Goal: Information Seeking & Learning: Learn about a topic

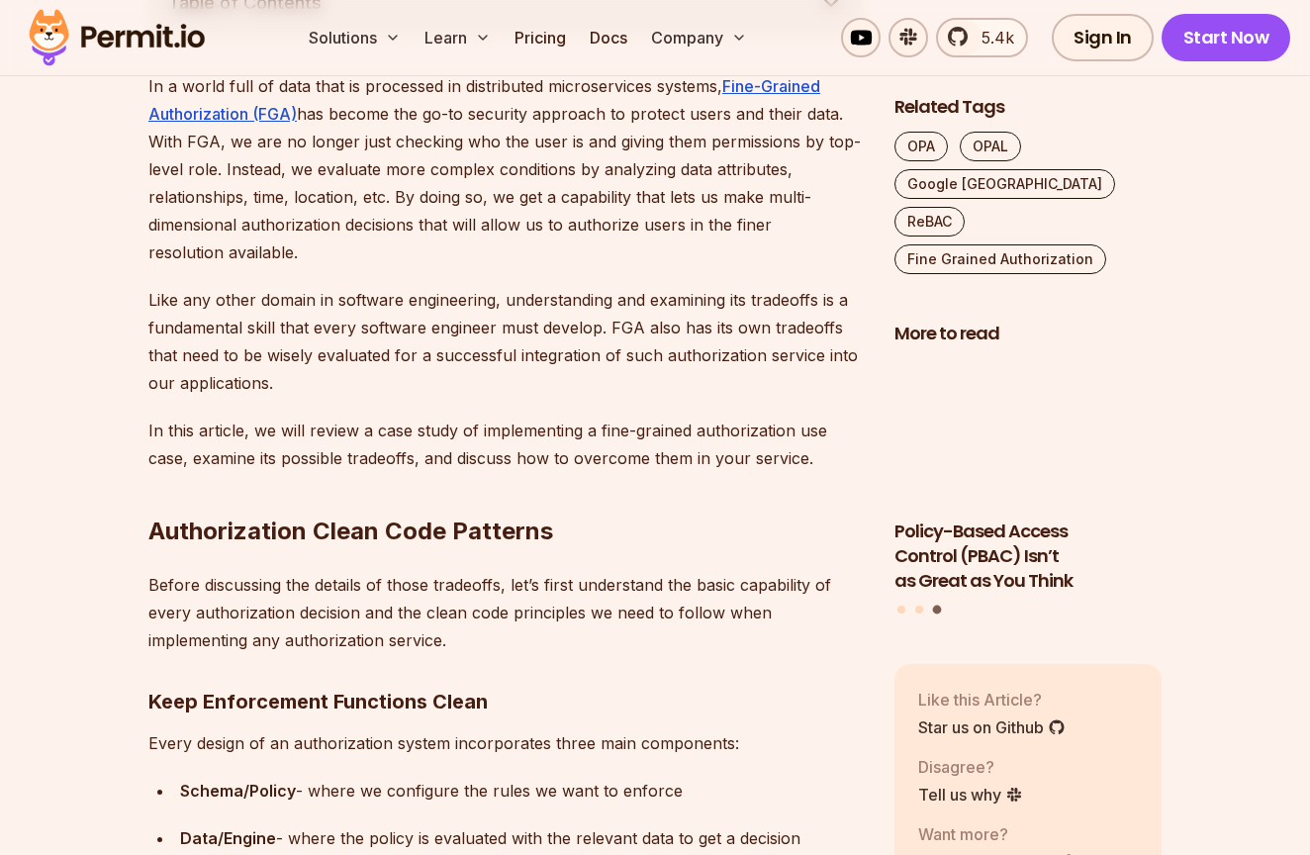
scroll to position [1214, 0]
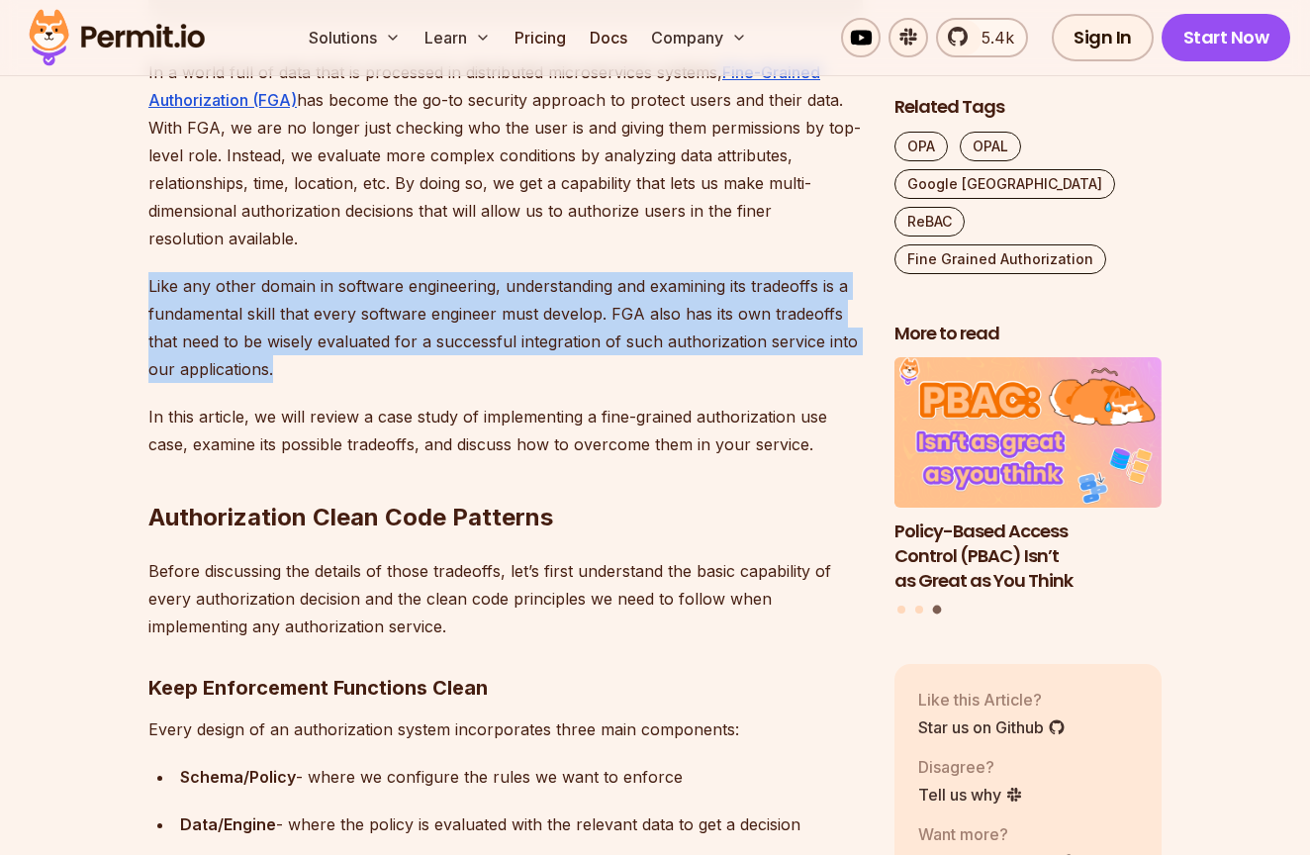
drag, startPoint x: 440, startPoint y: 253, endPoint x: 476, endPoint y: 364, distance: 116.4
click at [476, 364] on p "Like any other domain in software engineering, understanding and examining its …" at bounding box center [505, 327] width 714 height 111
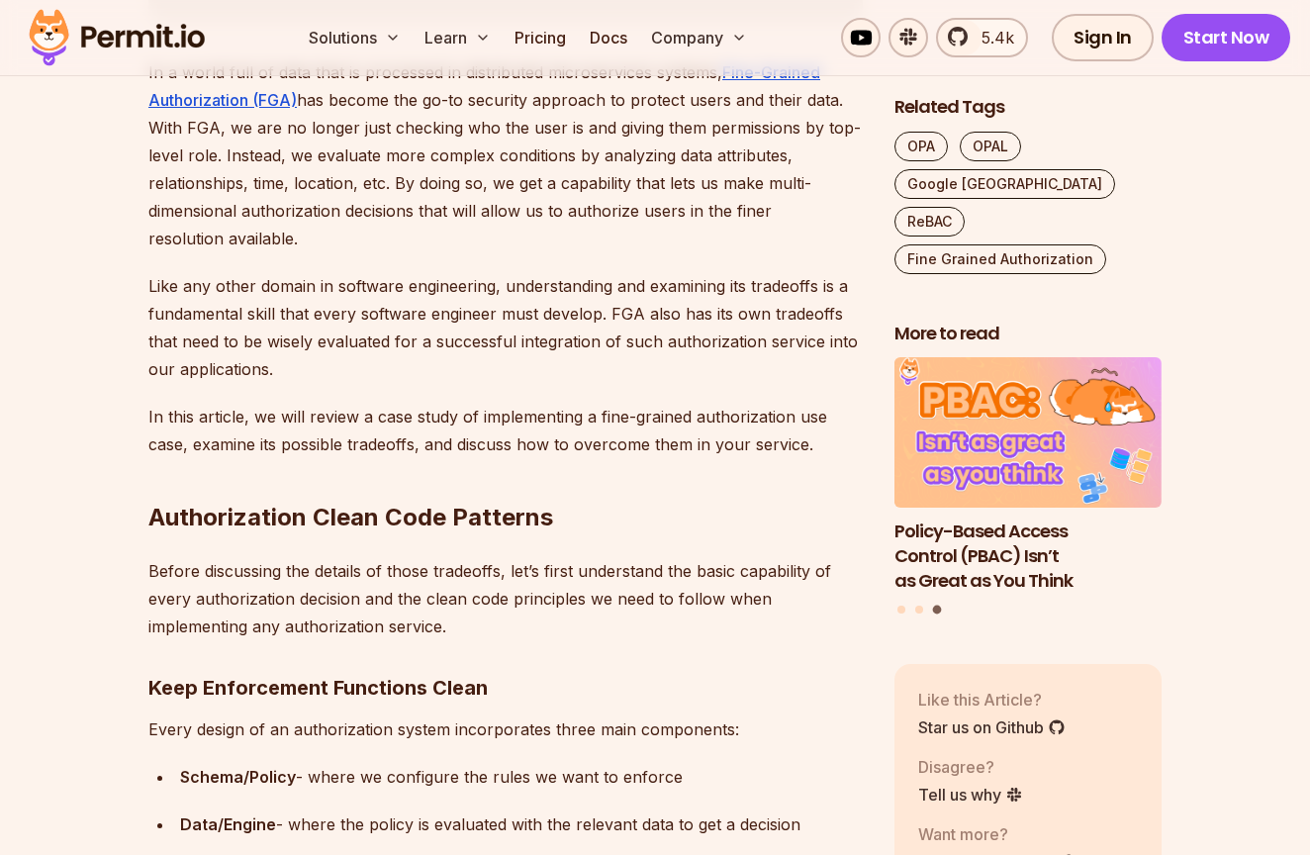
drag, startPoint x: 427, startPoint y: 288, endPoint x: 485, endPoint y: 413, distance: 137.7
click at [485, 413] on p "In this article, we will review a case study of implementing a fine-grained aut…" at bounding box center [505, 430] width 714 height 55
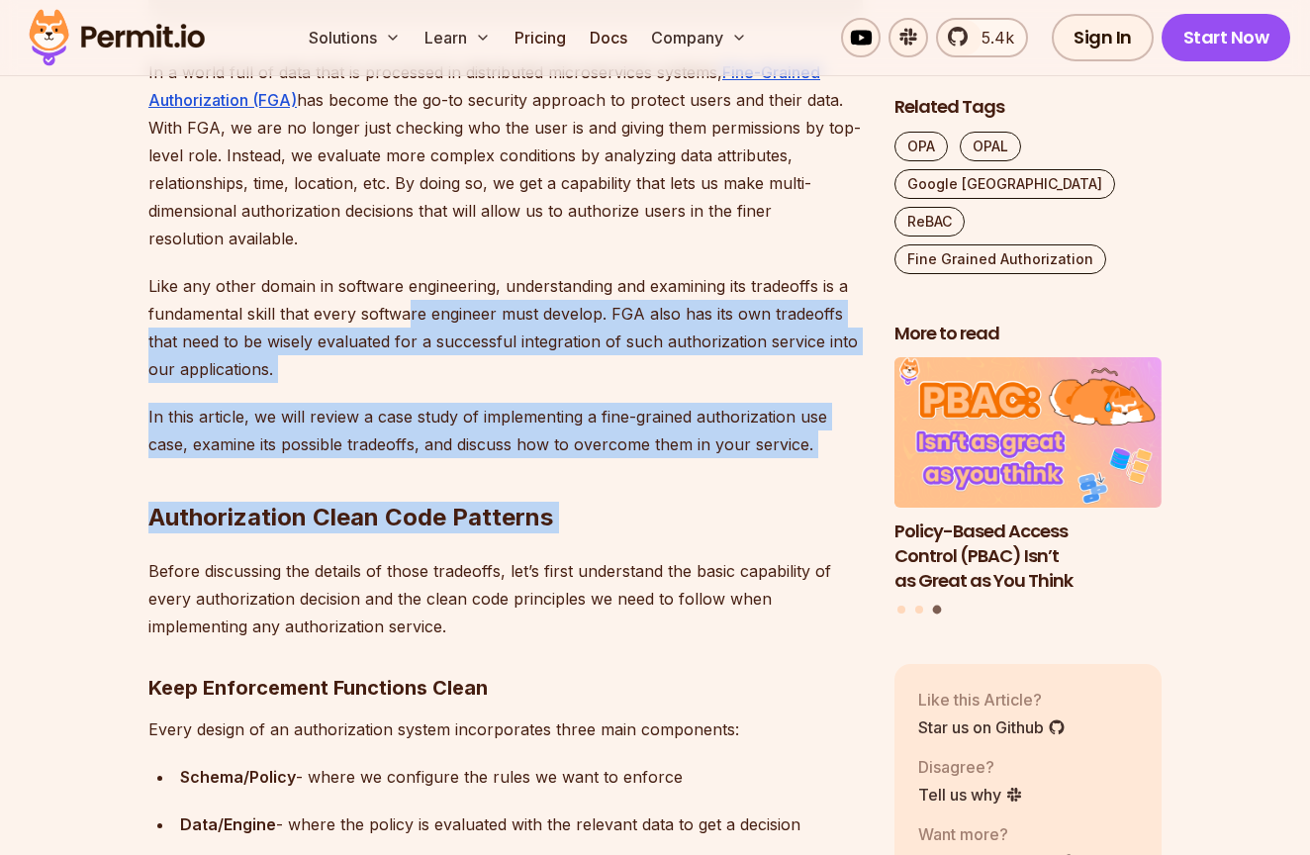
drag, startPoint x: 408, startPoint y: 309, endPoint x: 542, endPoint y: 540, distance: 267.8
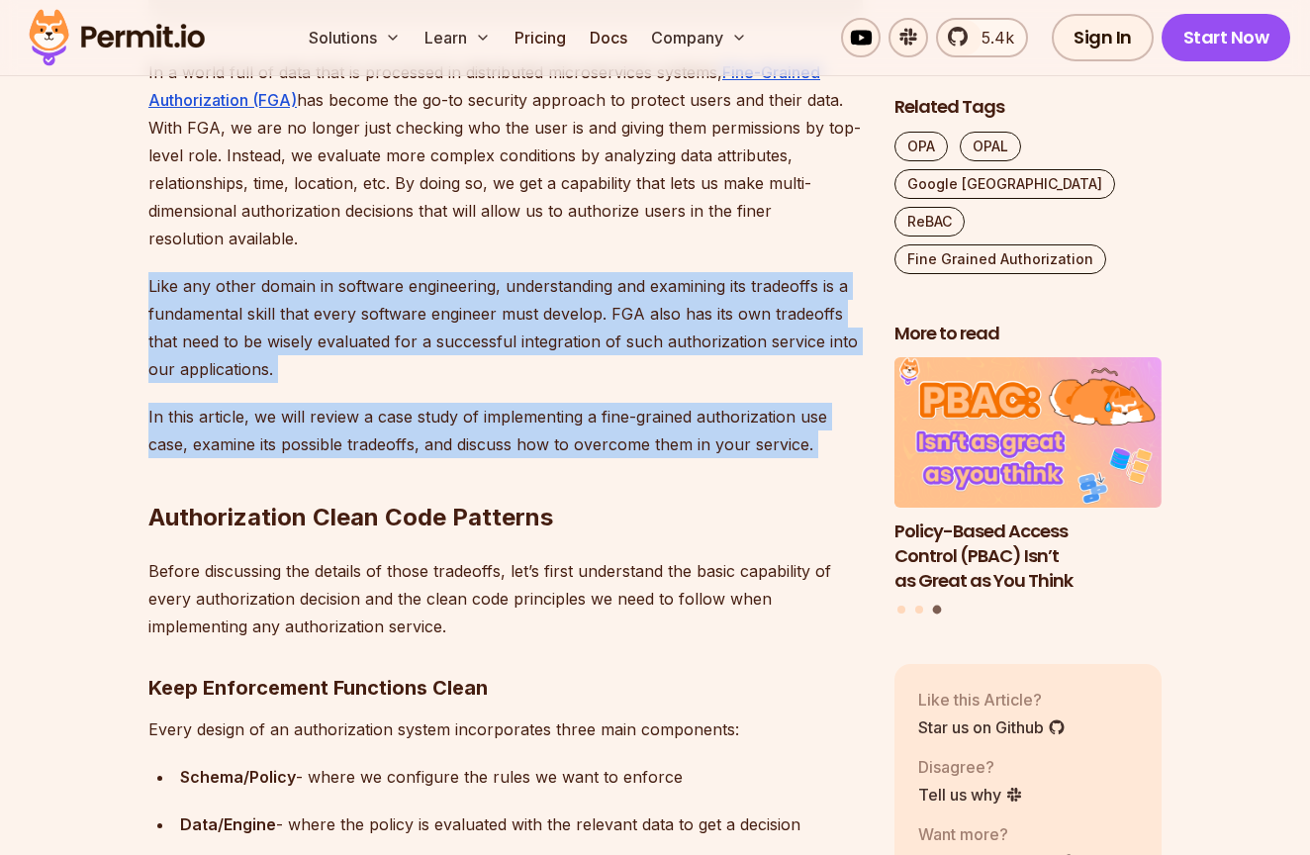
drag, startPoint x: 441, startPoint y: 279, endPoint x: 508, endPoint y: 455, distance: 188.2
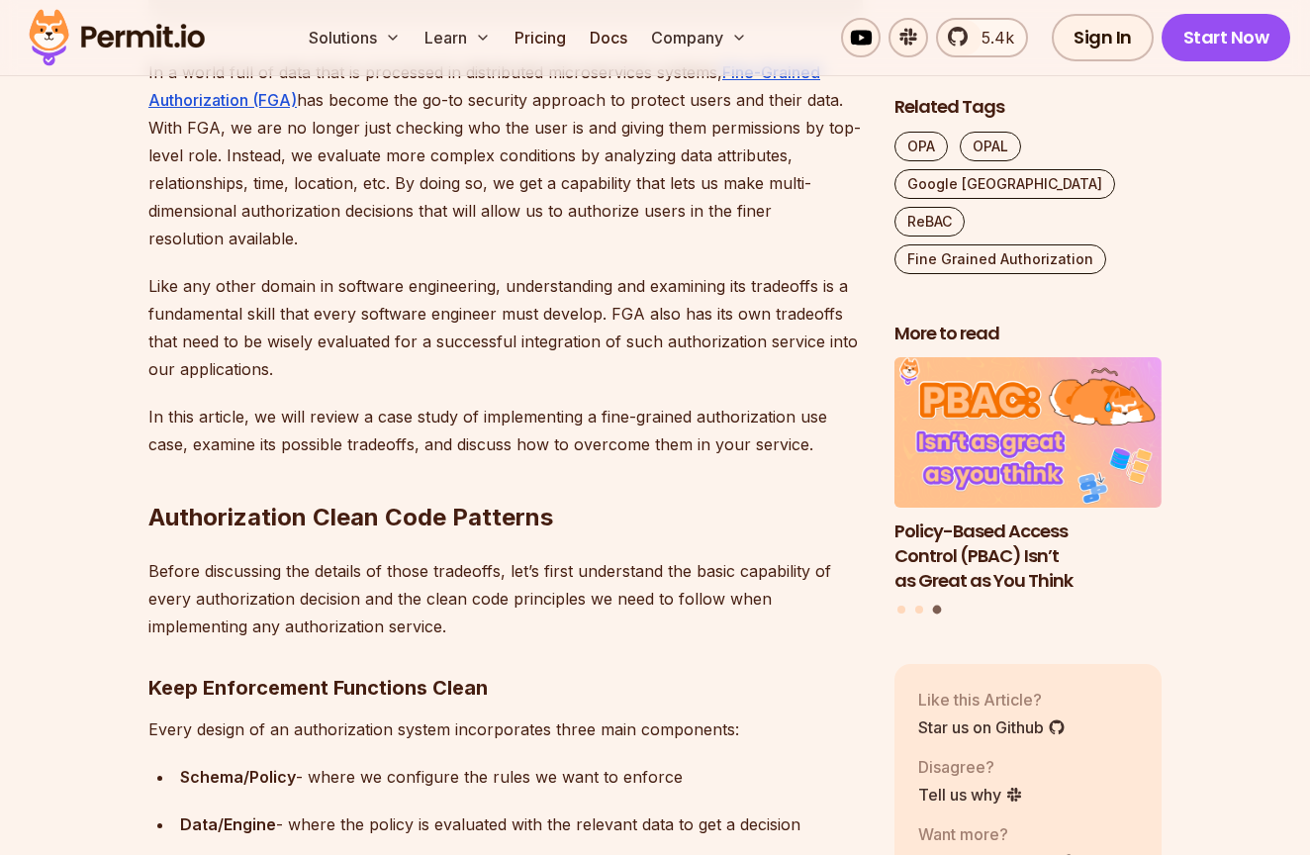
click at [508, 455] on h2 "Authorization Clean Code Patterns" at bounding box center [505, 478] width 714 height 111
drag, startPoint x: 344, startPoint y: 281, endPoint x: 427, endPoint y: 462, distance: 199.3
click at [427, 462] on h2 "Authorization Clean Code Patterns" at bounding box center [505, 478] width 714 height 111
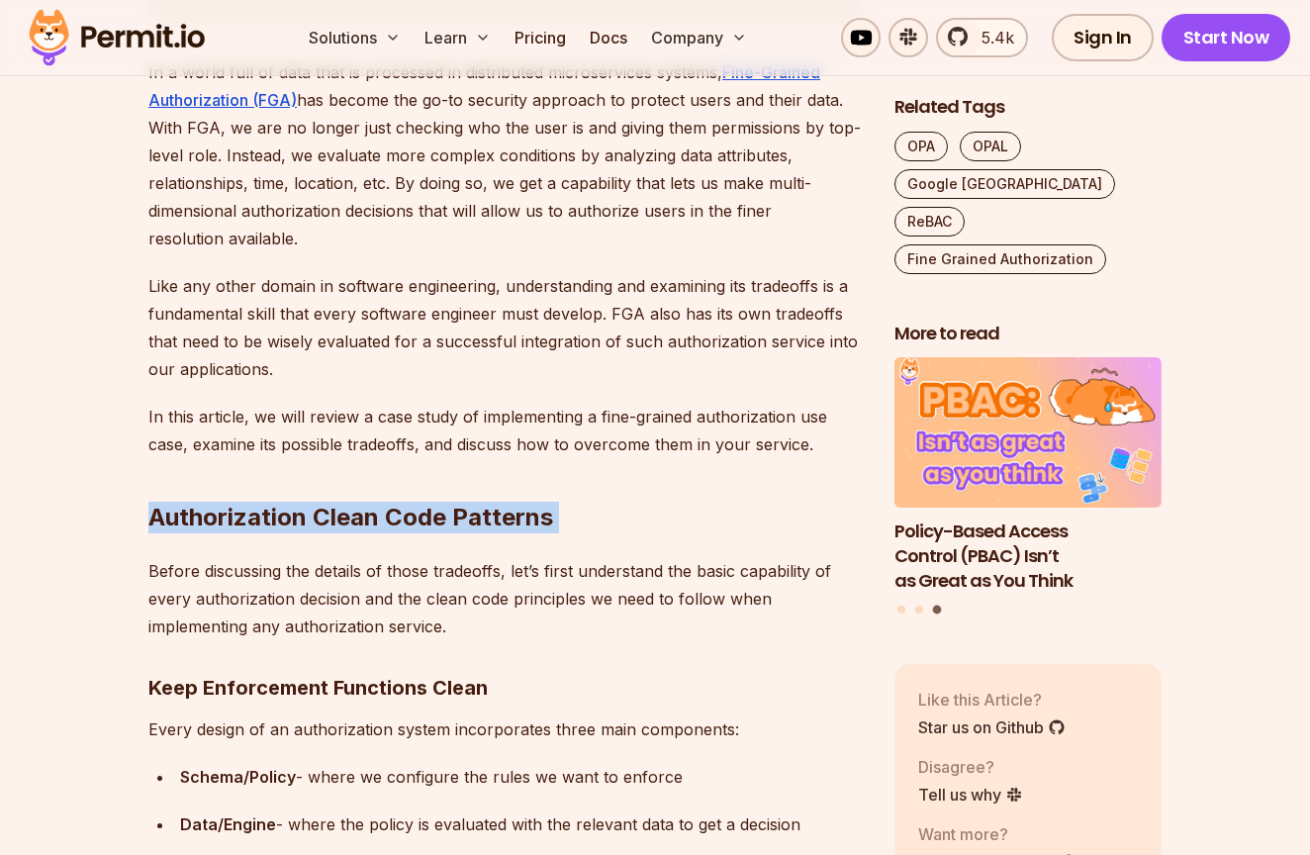
click at [427, 462] on h2 "Authorization Clean Code Patterns" at bounding box center [505, 478] width 714 height 111
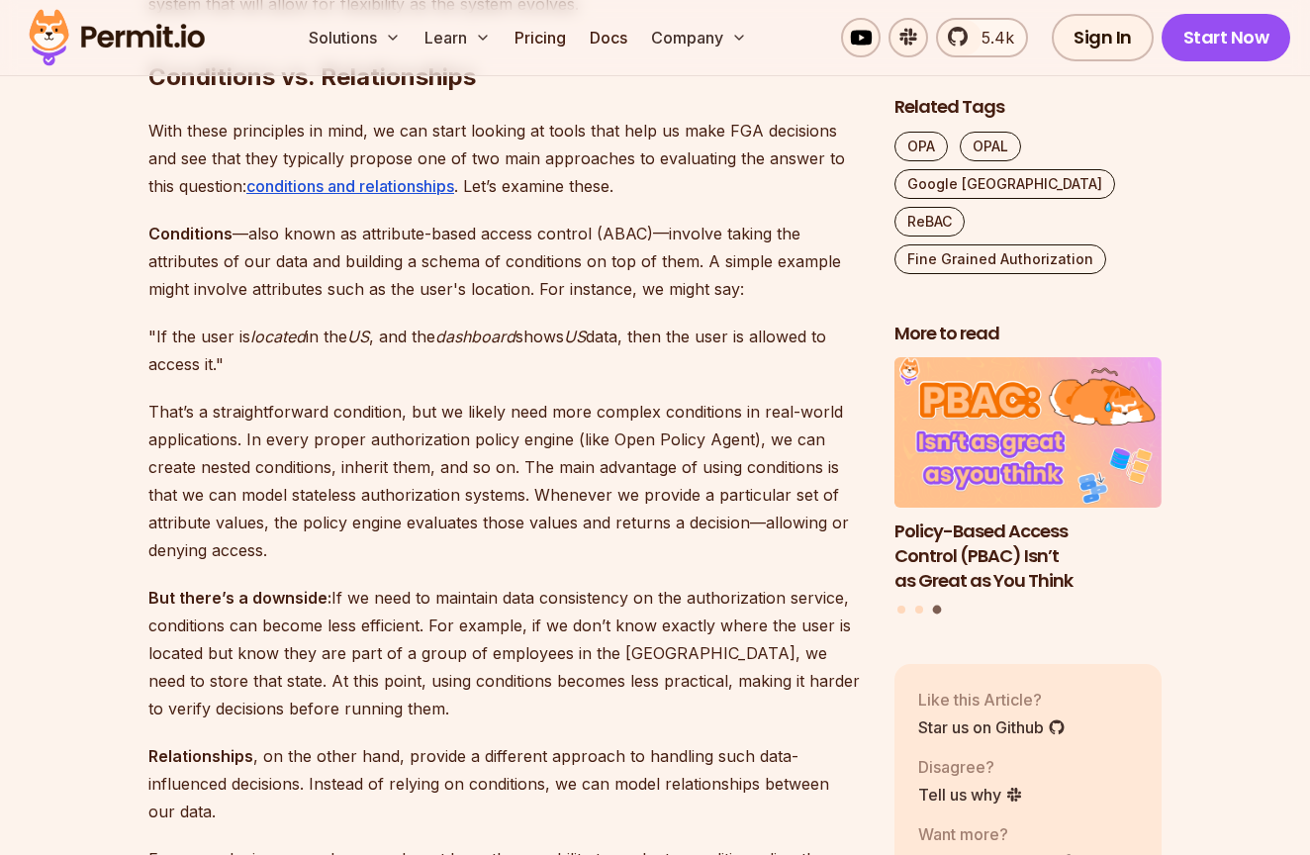
scroll to position [3717, 0]
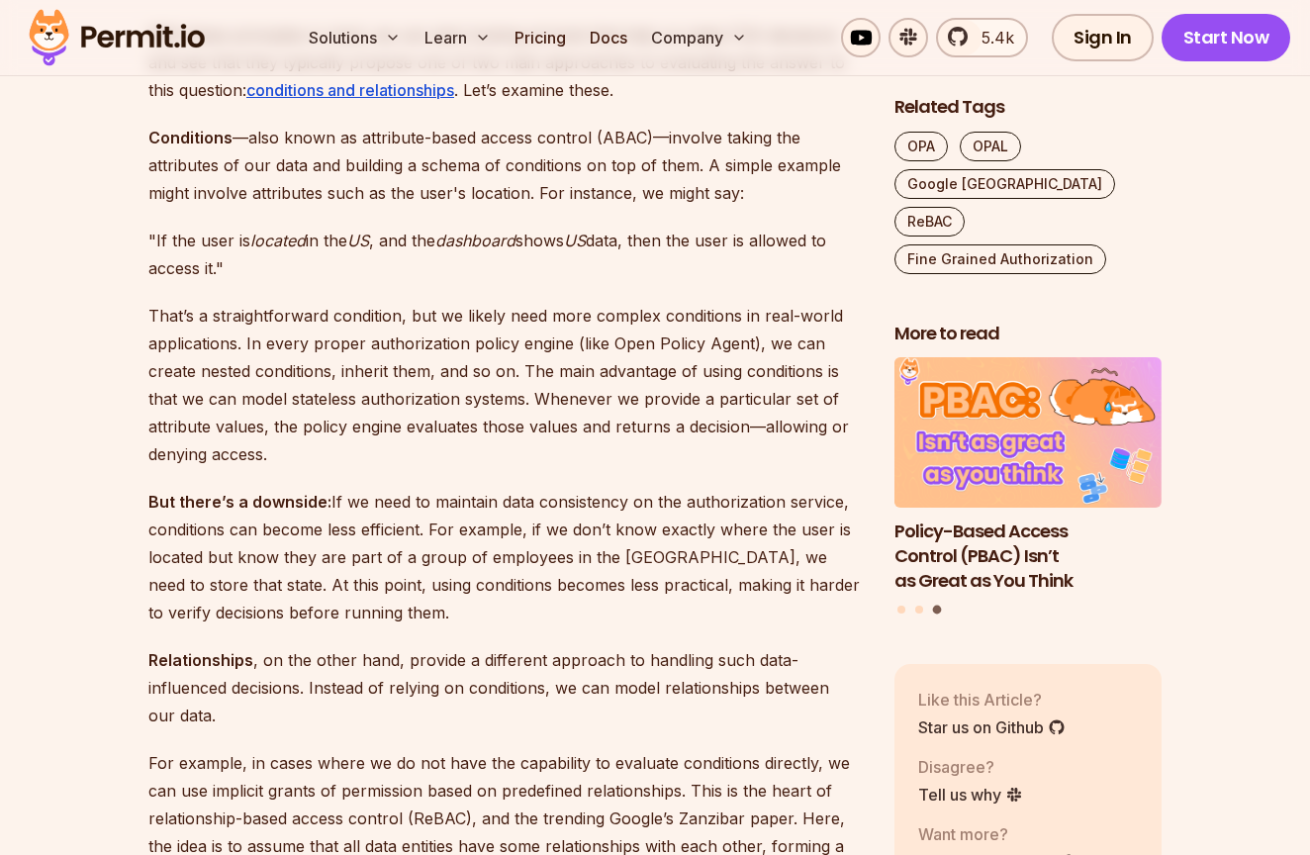
click at [329, 303] on p "That’s a straightforward condition, but we likely need more complex conditions …" at bounding box center [505, 385] width 714 height 166
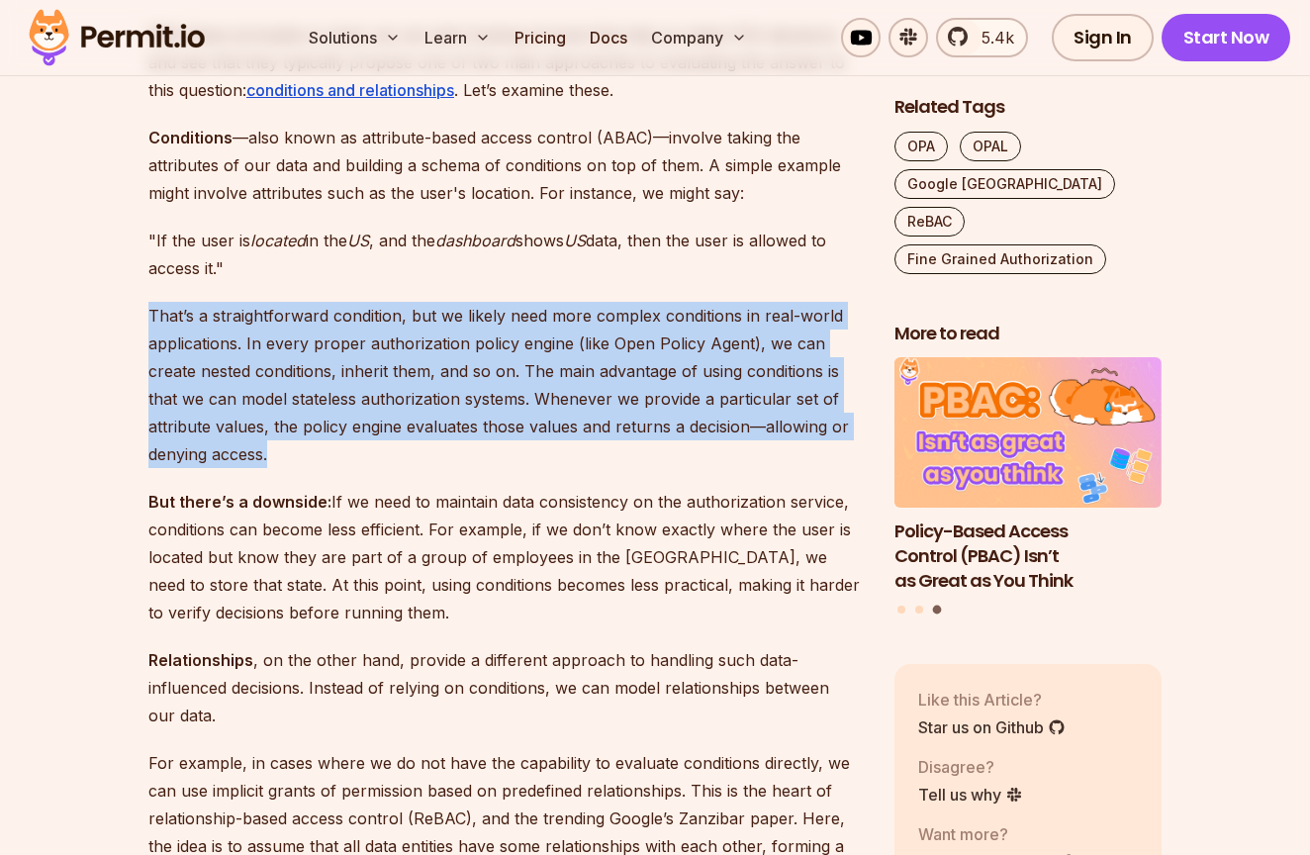
click at [329, 303] on p "That’s a straightforward condition, but we likely need more complex conditions …" at bounding box center [505, 385] width 714 height 166
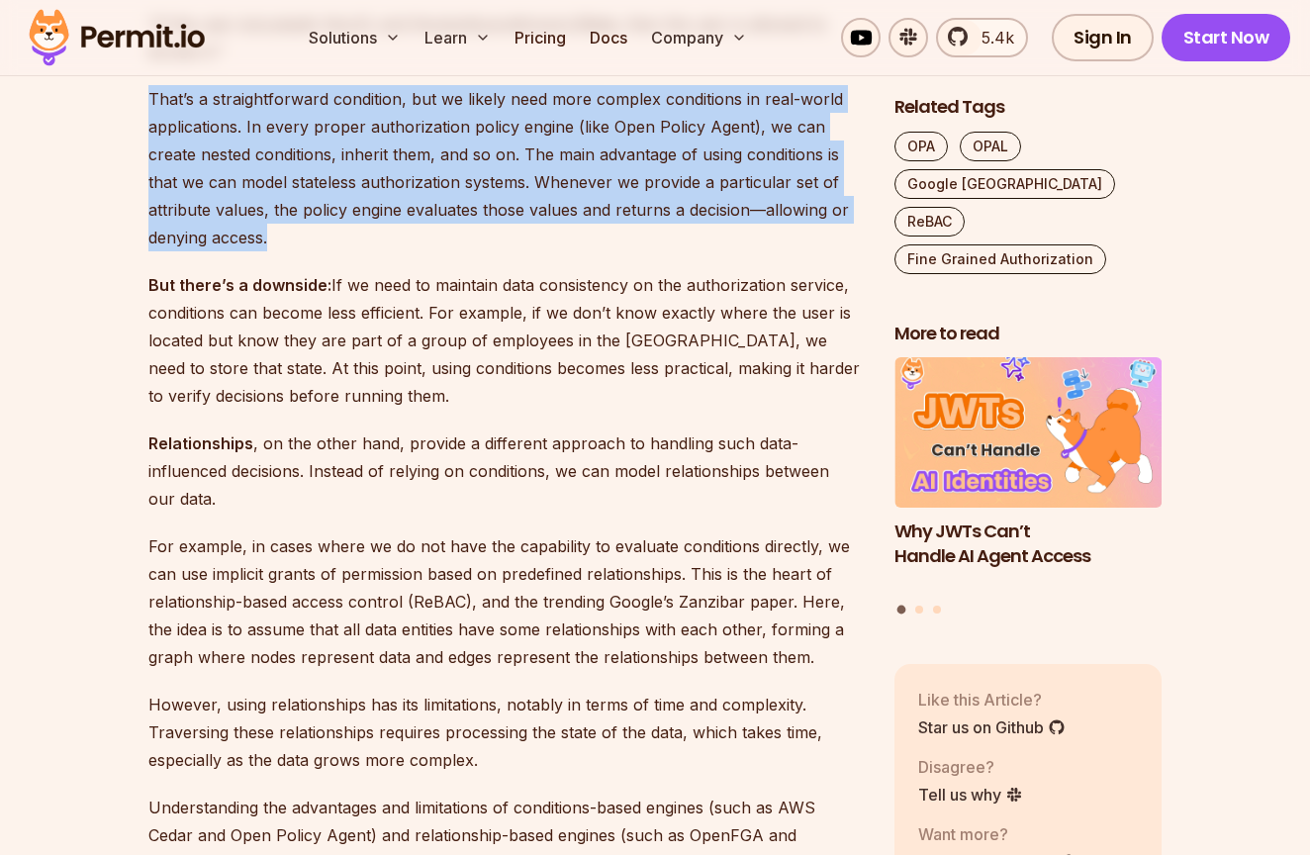
scroll to position [3948, 0]
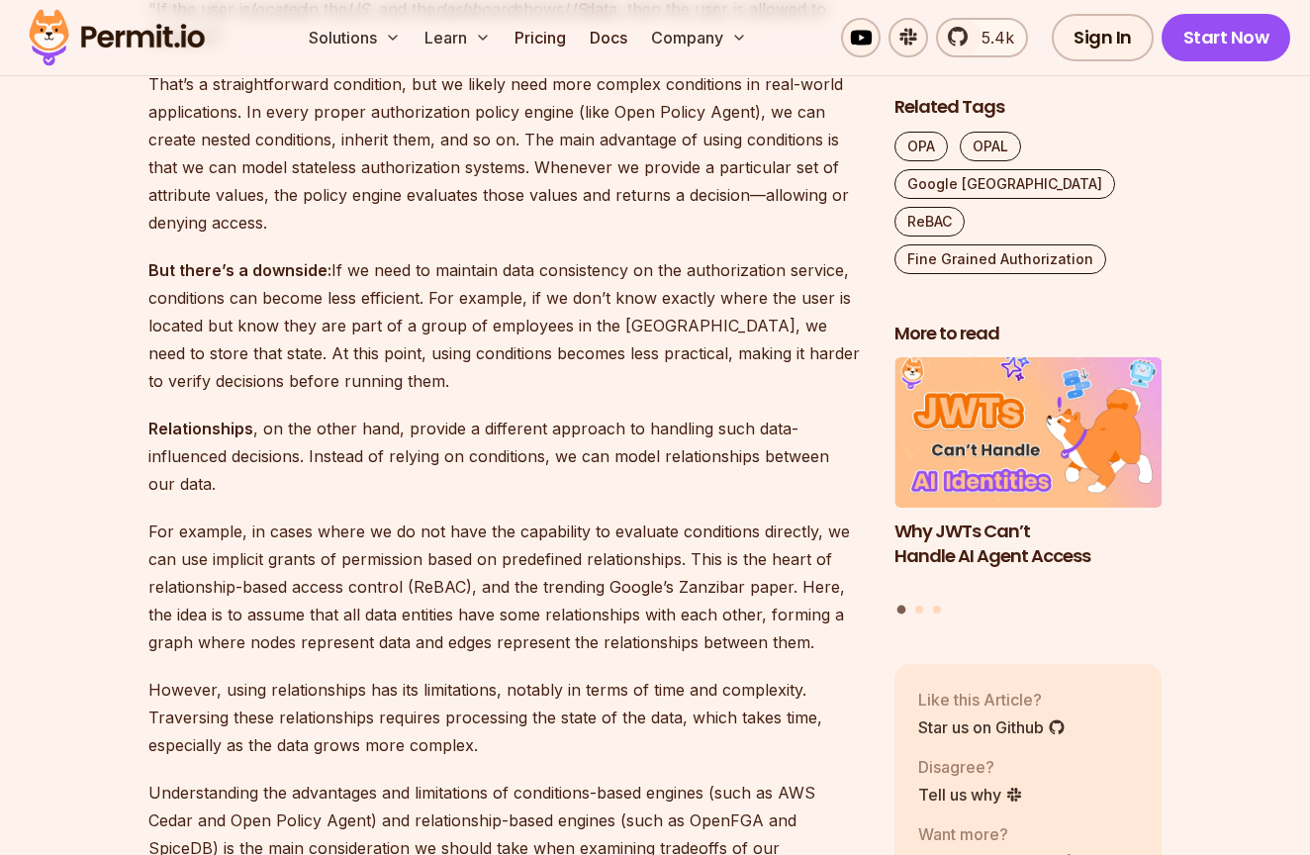
click at [380, 268] on p "But there’s a downside: If we need to maintain data consistency on the authoriz…" at bounding box center [505, 325] width 714 height 139
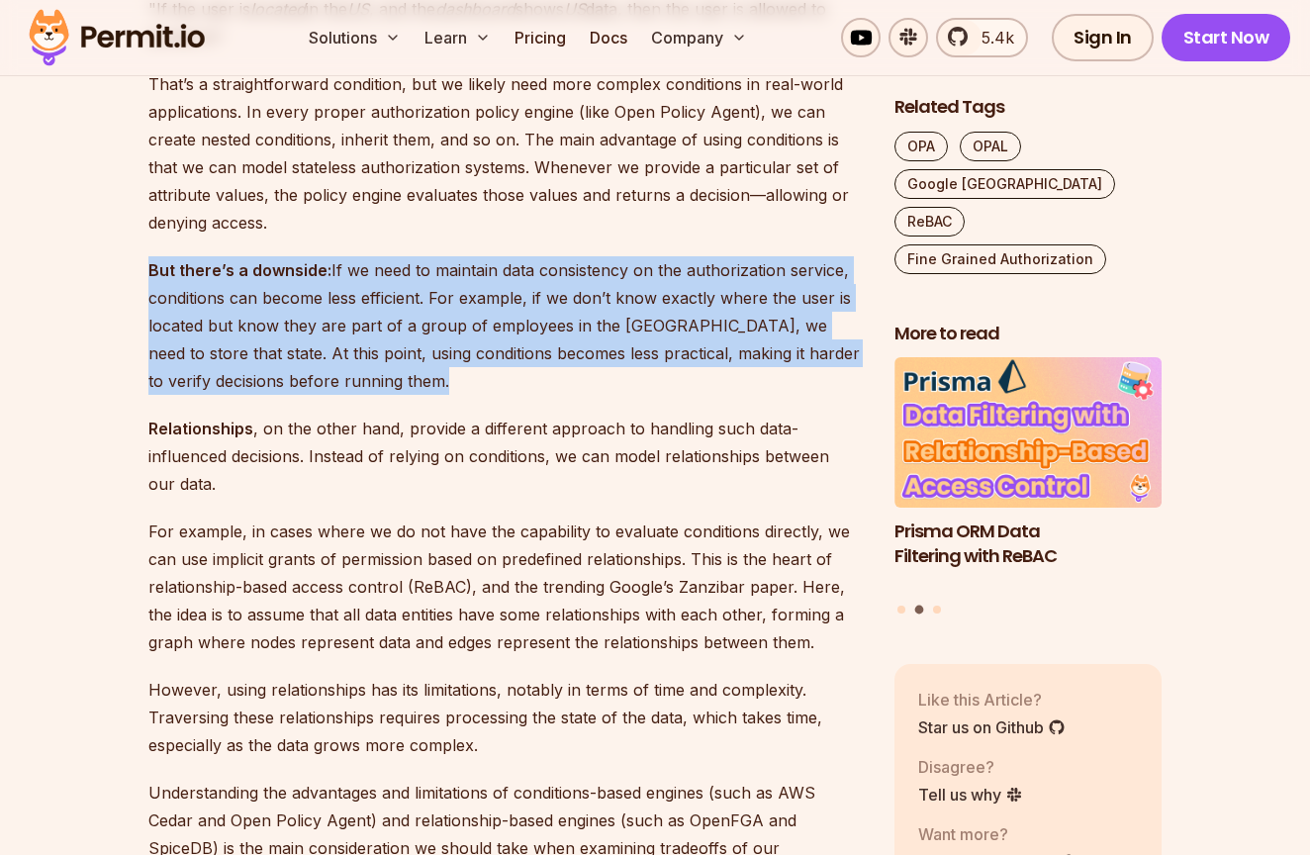
click at [380, 268] on p "But there’s a downside: If we need to maintain data consistency on the authoriz…" at bounding box center [505, 325] width 714 height 139
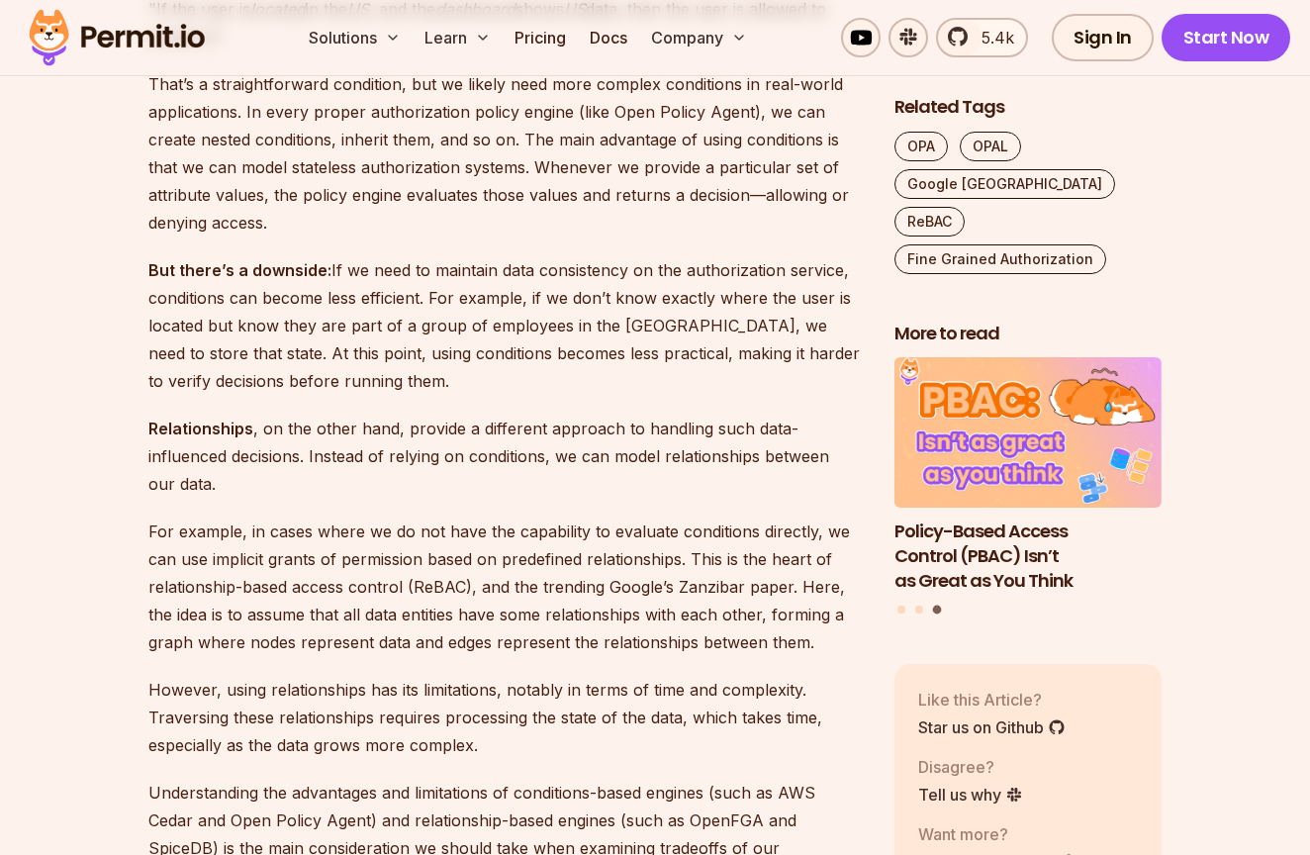
click at [386, 370] on p "But there’s a downside: If we need to maintain data consistency on the authoriz…" at bounding box center [505, 325] width 714 height 139
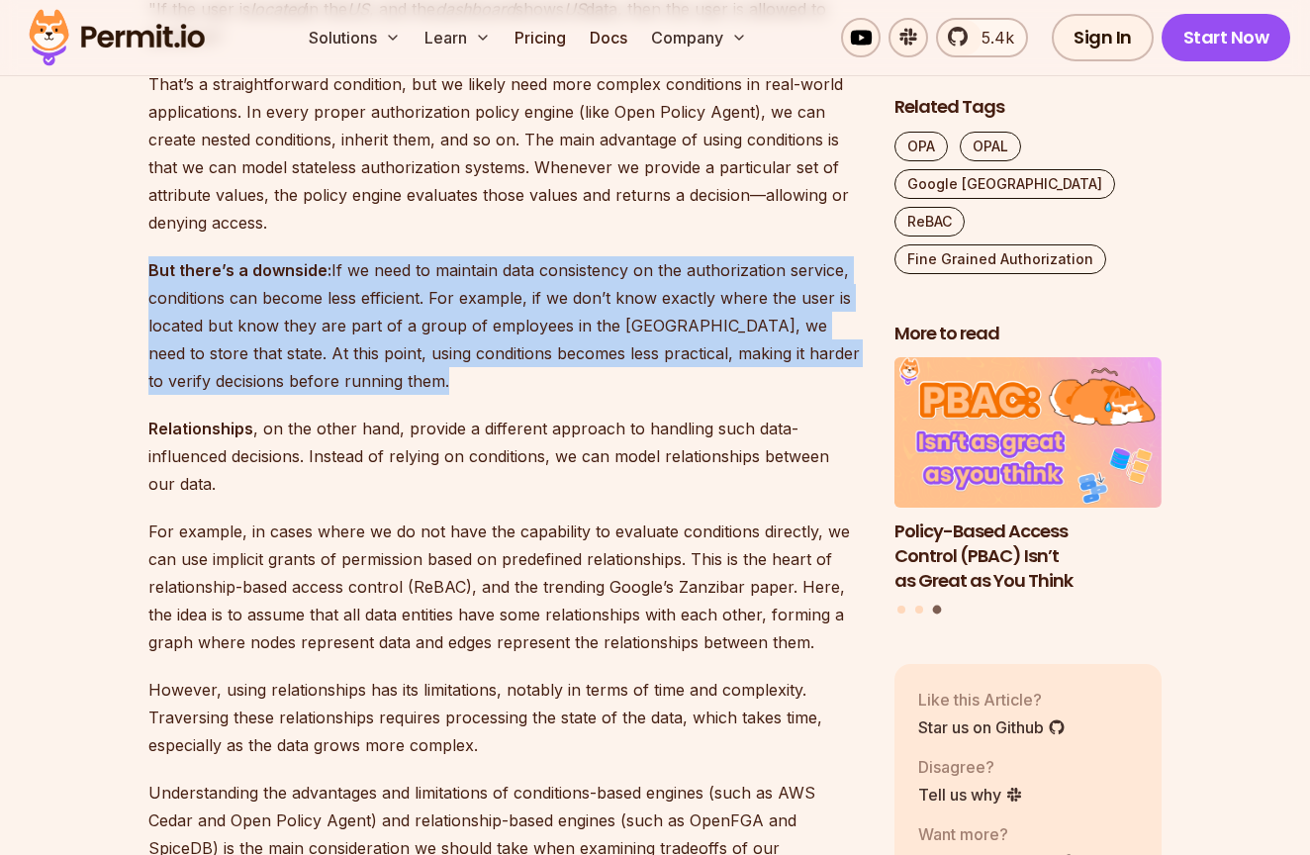
click at [386, 370] on p "But there’s a downside: If we need to maintain data consistency on the authoriz…" at bounding box center [505, 325] width 714 height 139
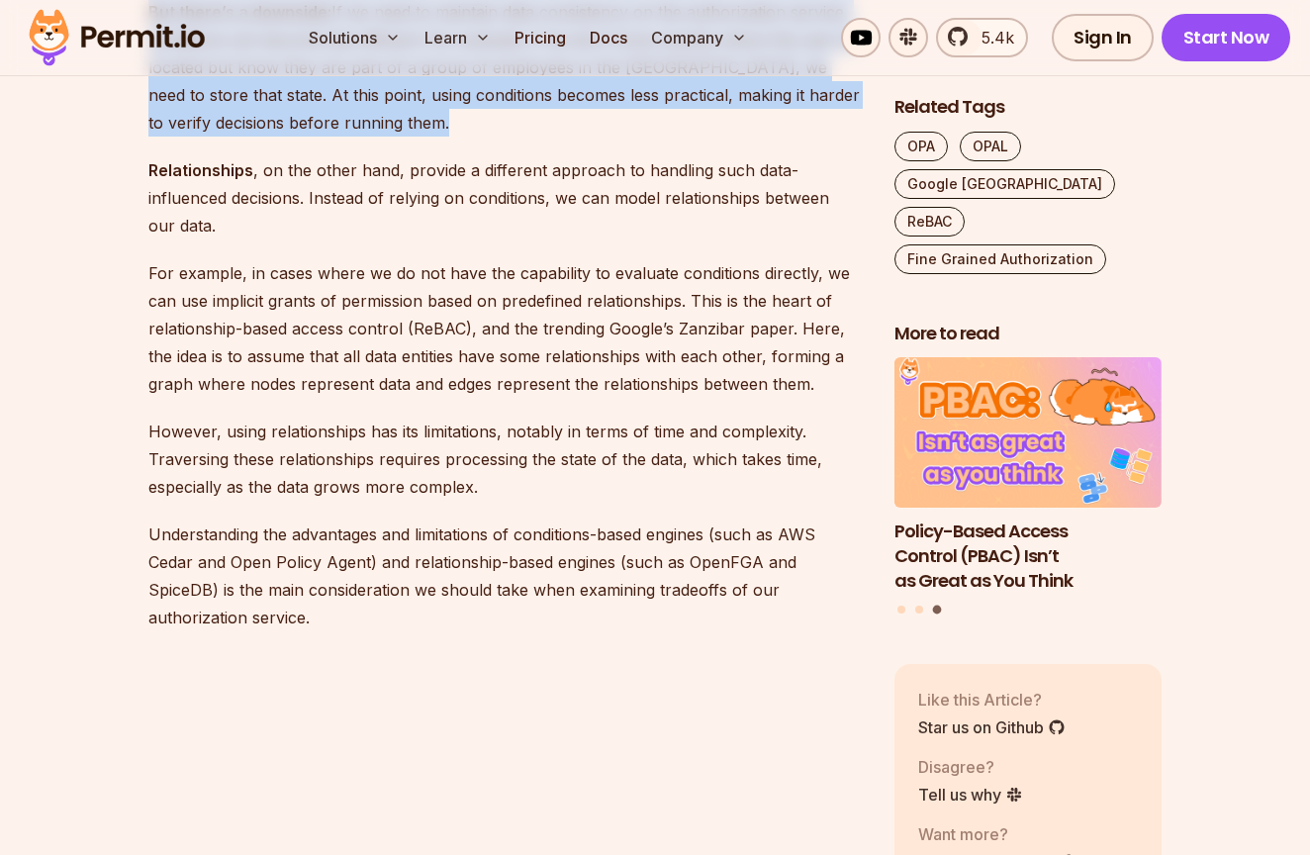
scroll to position [4215, 0]
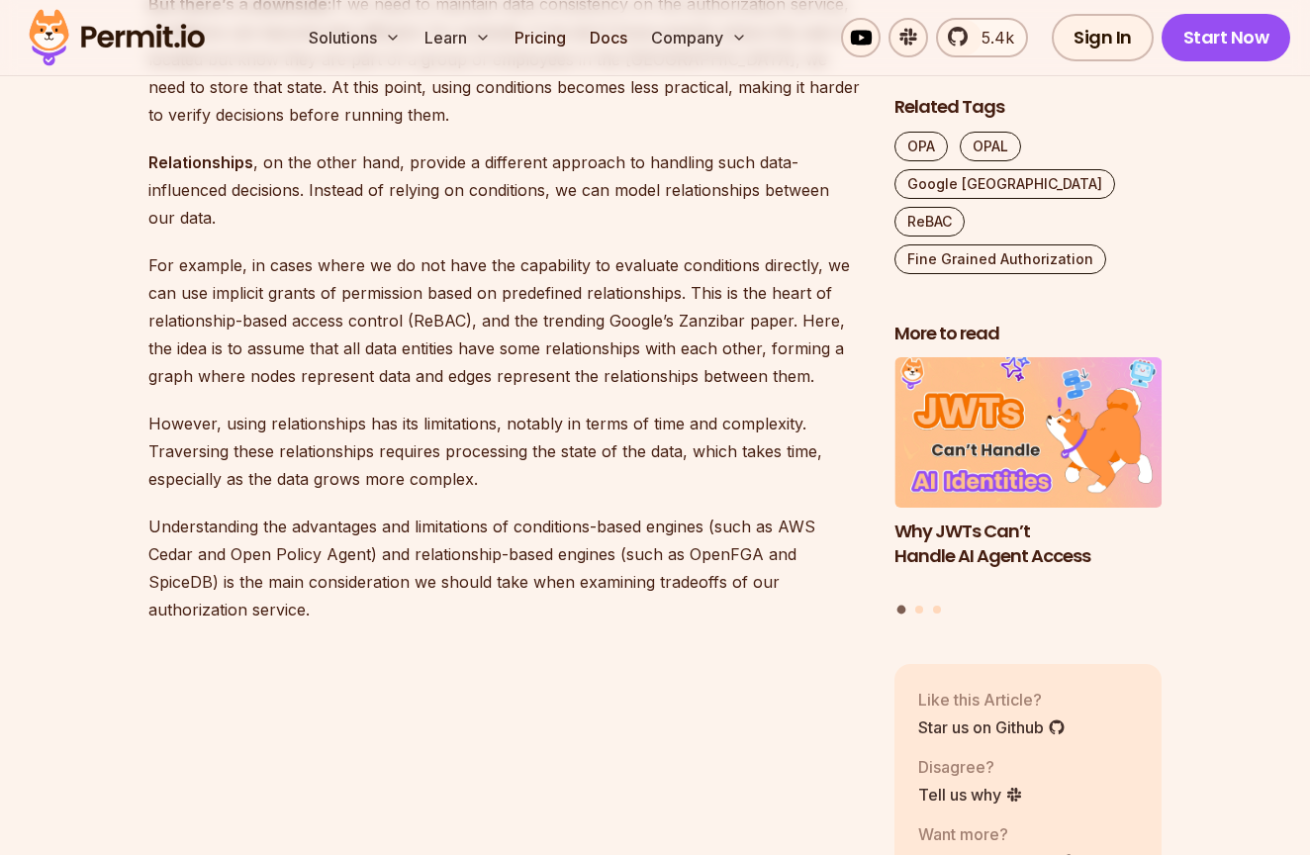
click at [310, 251] on p "For example, in cases where we do not have the capability to evaluate condition…" at bounding box center [505, 320] width 714 height 139
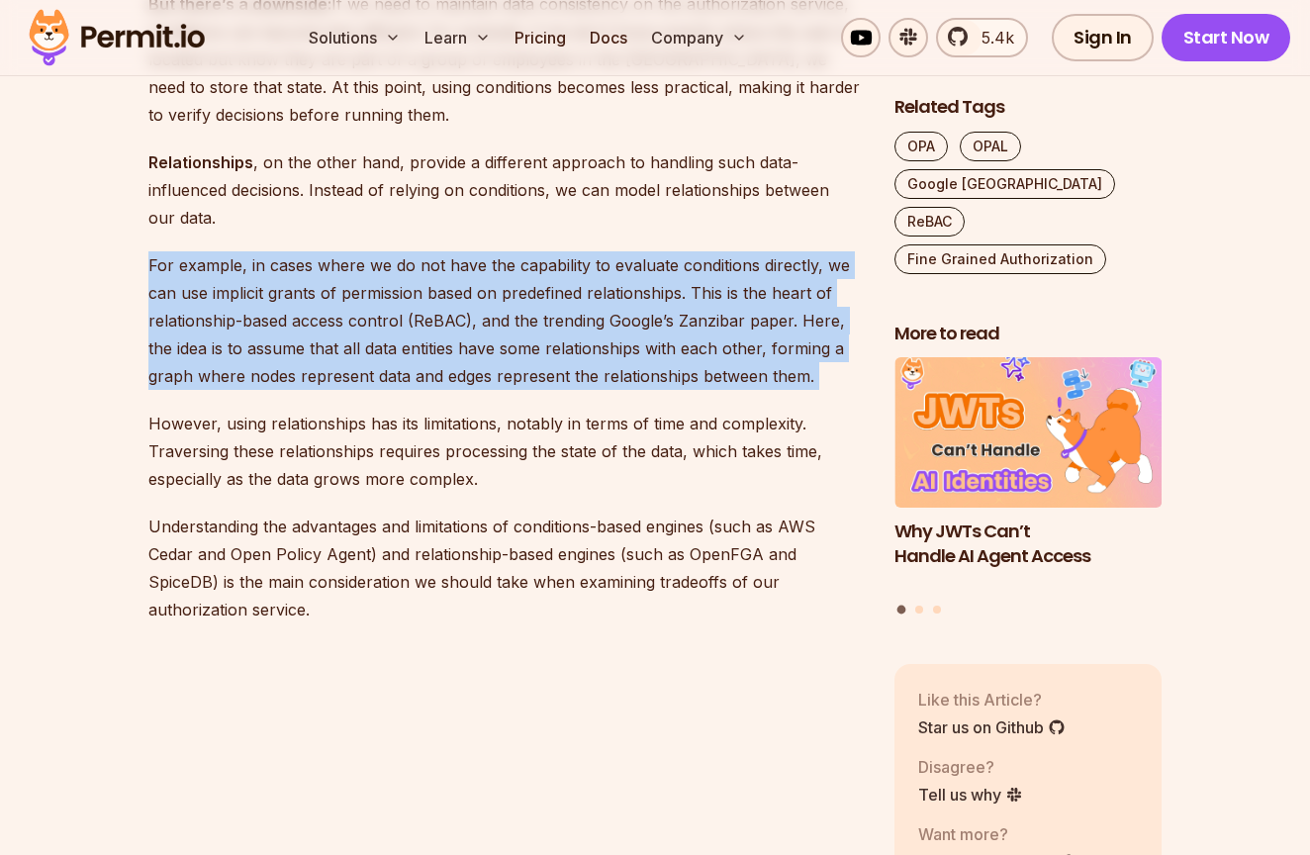
click at [310, 251] on p "For example, in cases where we do not have the capability to evaluate condition…" at bounding box center [505, 320] width 714 height 139
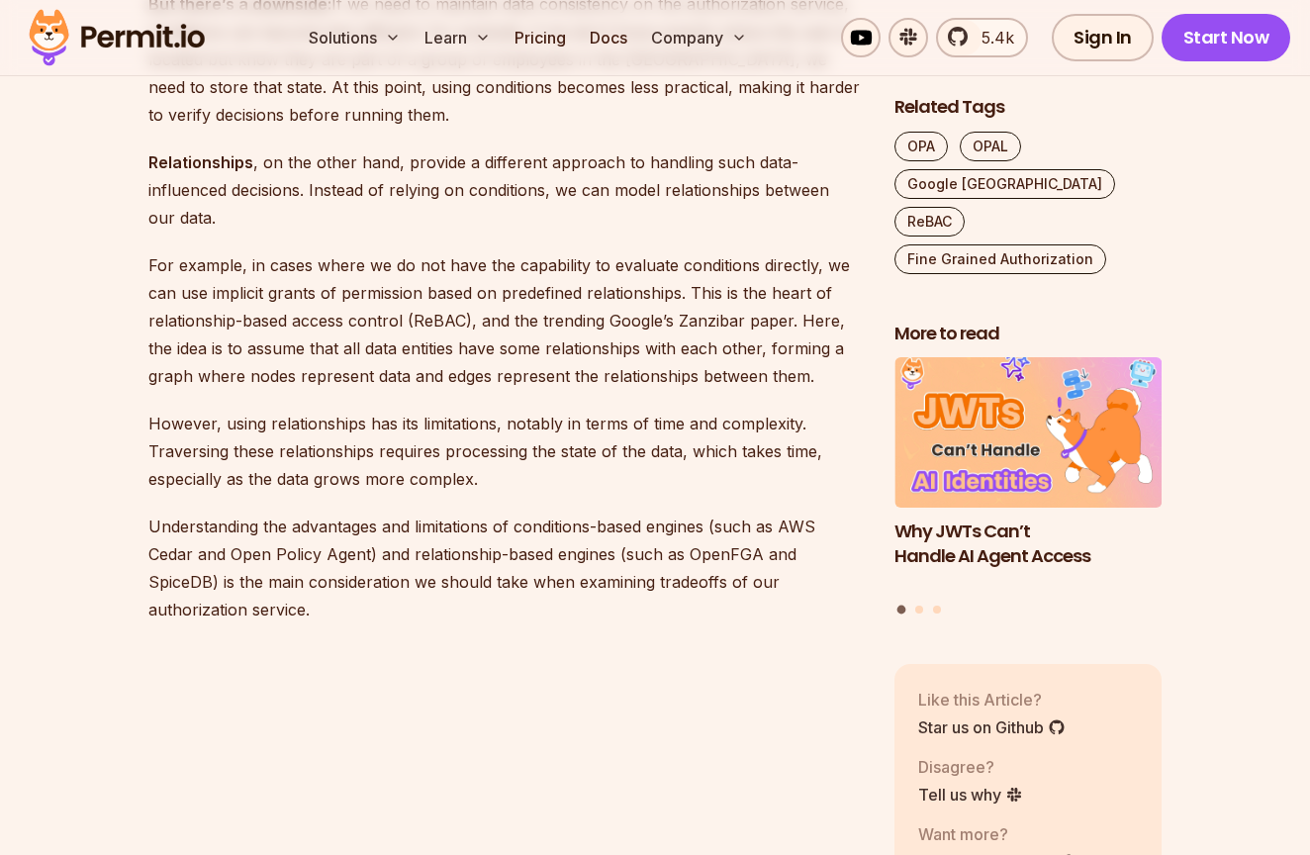
click at [372, 204] on p "Relationships , on the other hand, provide a different approach to handling suc…" at bounding box center [505, 189] width 714 height 83
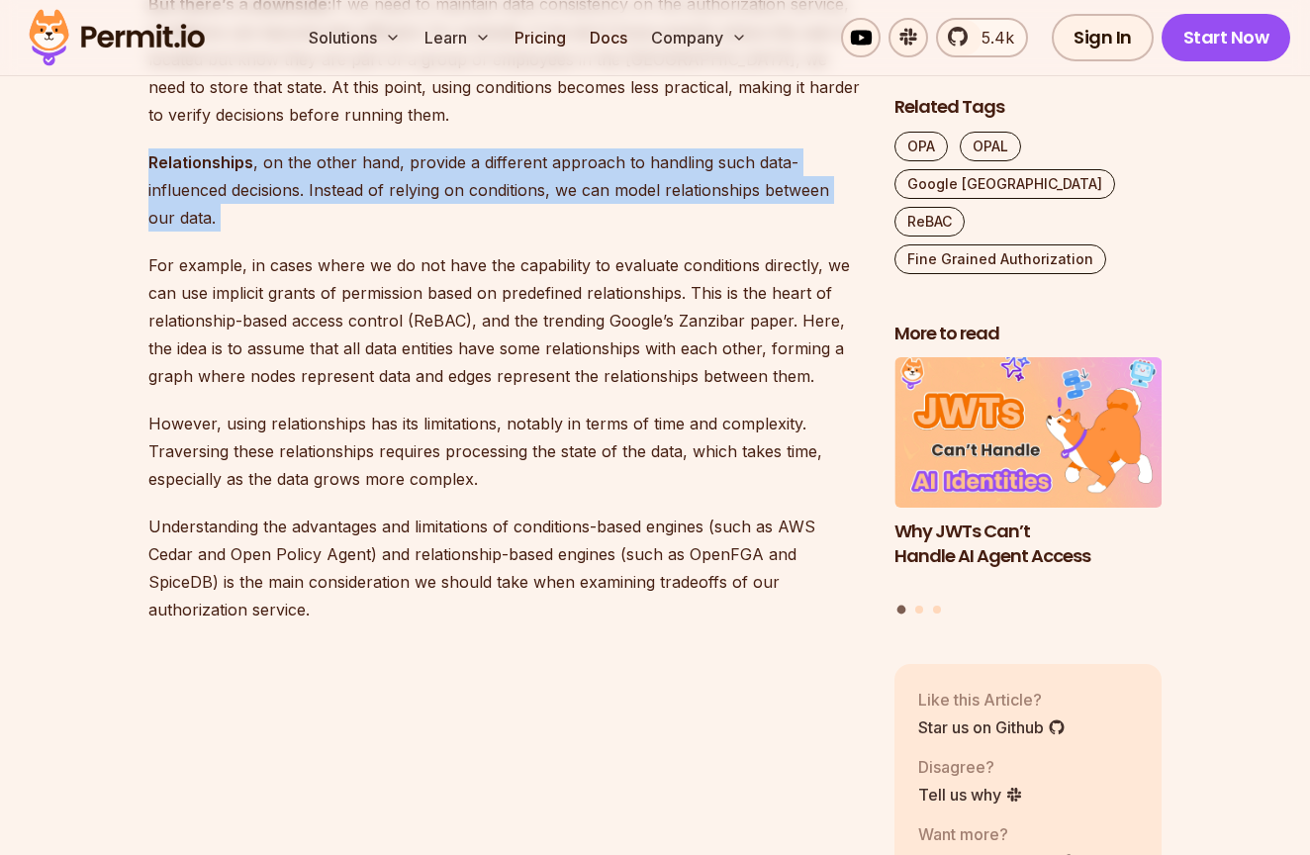
click at [372, 204] on p "Relationships , on the other hand, provide a different approach to handling suc…" at bounding box center [505, 189] width 714 height 83
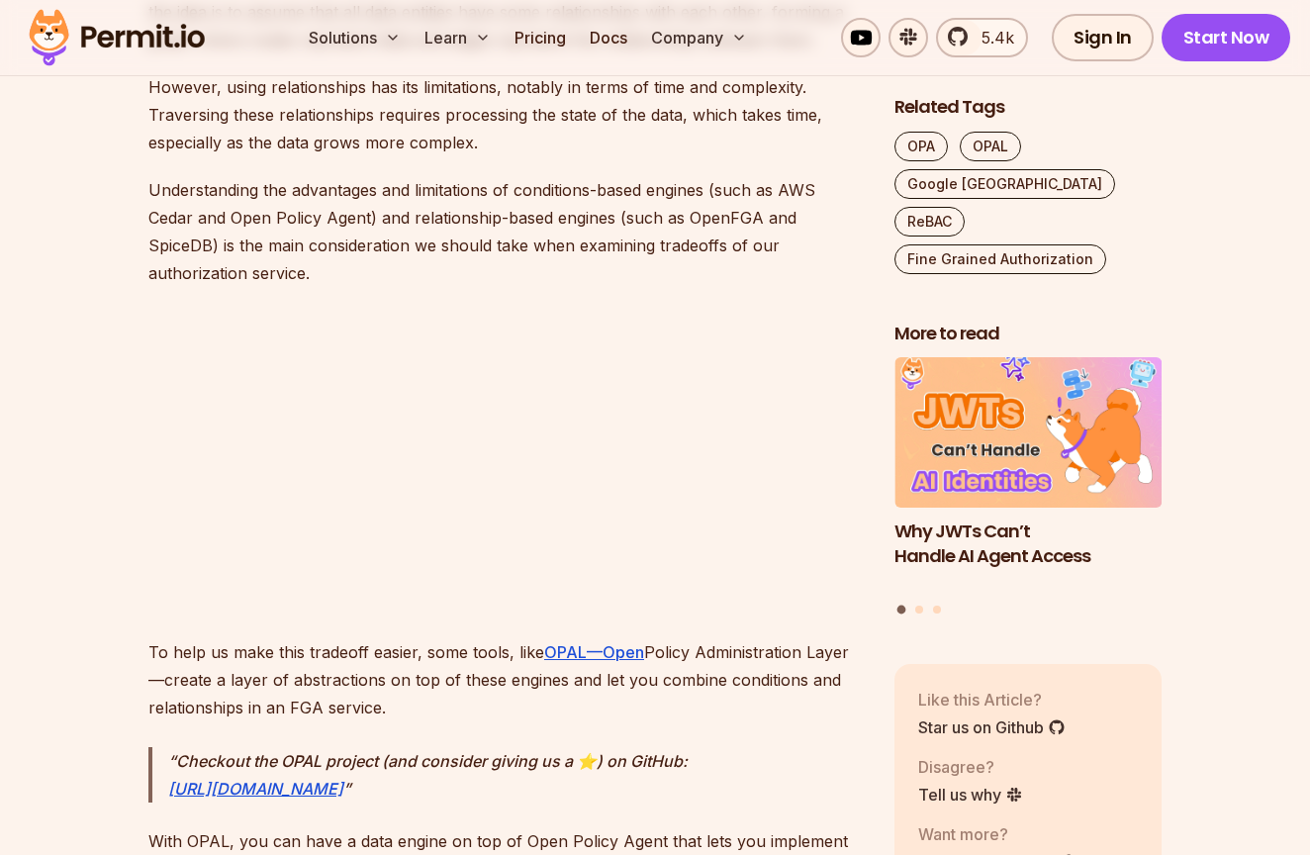
scroll to position [4799, 0]
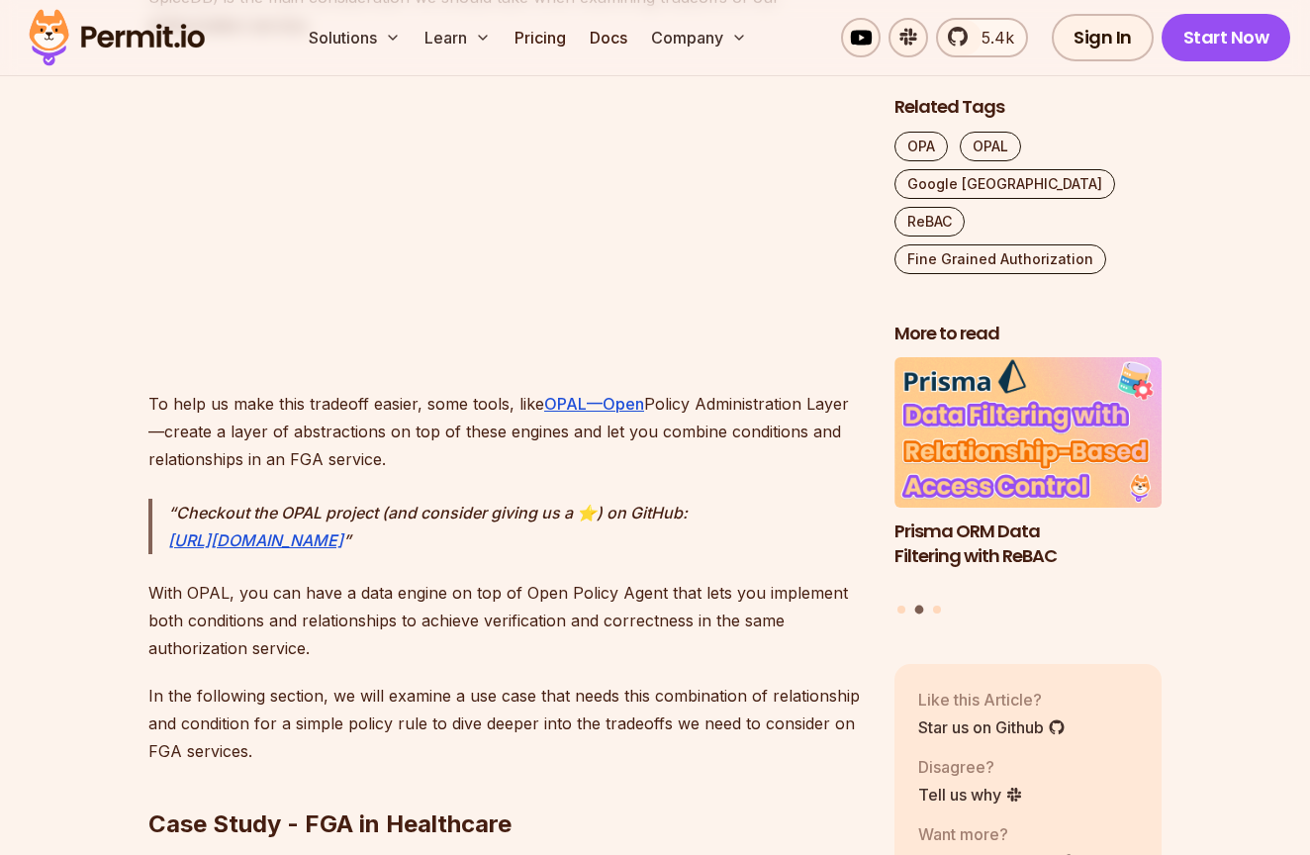
click at [310, 425] on p "To help us make this tradeoff easier, some tools, like OPAL—Open Policy Adminis…" at bounding box center [505, 431] width 714 height 83
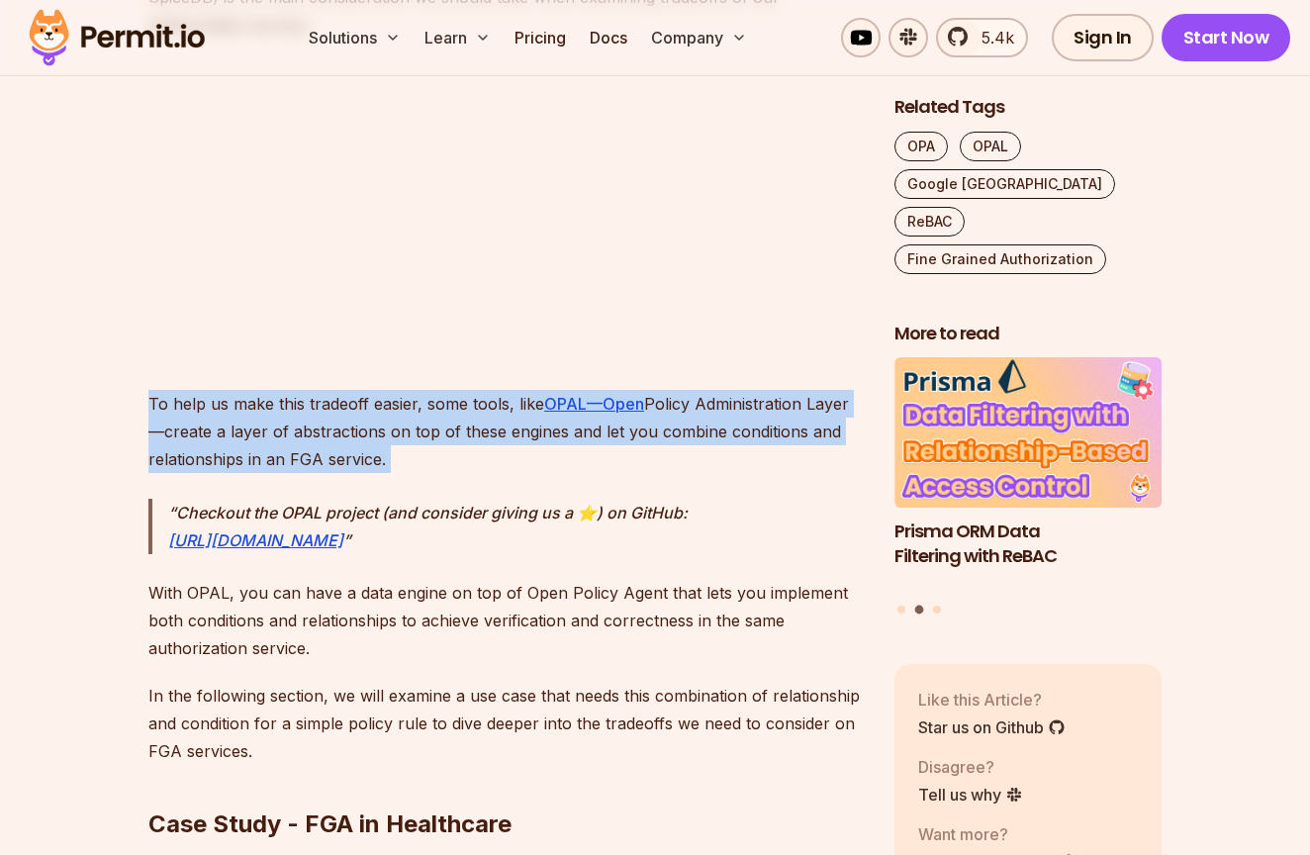
click at [310, 425] on p "To help us make this tradeoff easier, some tools, like OPAL—Open Policy Adminis…" at bounding box center [505, 431] width 714 height 83
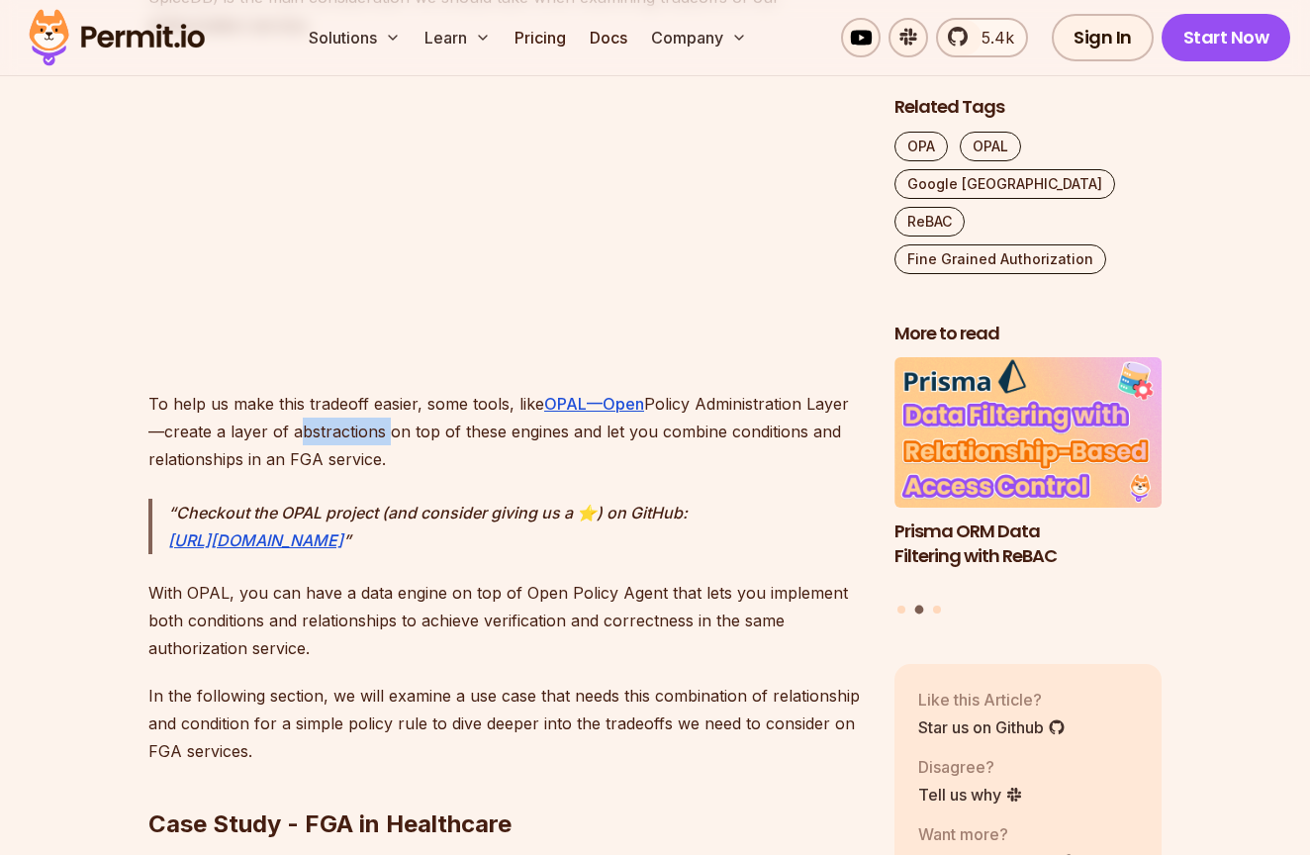
click at [310, 425] on p "To help us make this tradeoff easier, some tools, like OPAL—Open Policy Adminis…" at bounding box center [505, 431] width 714 height 83
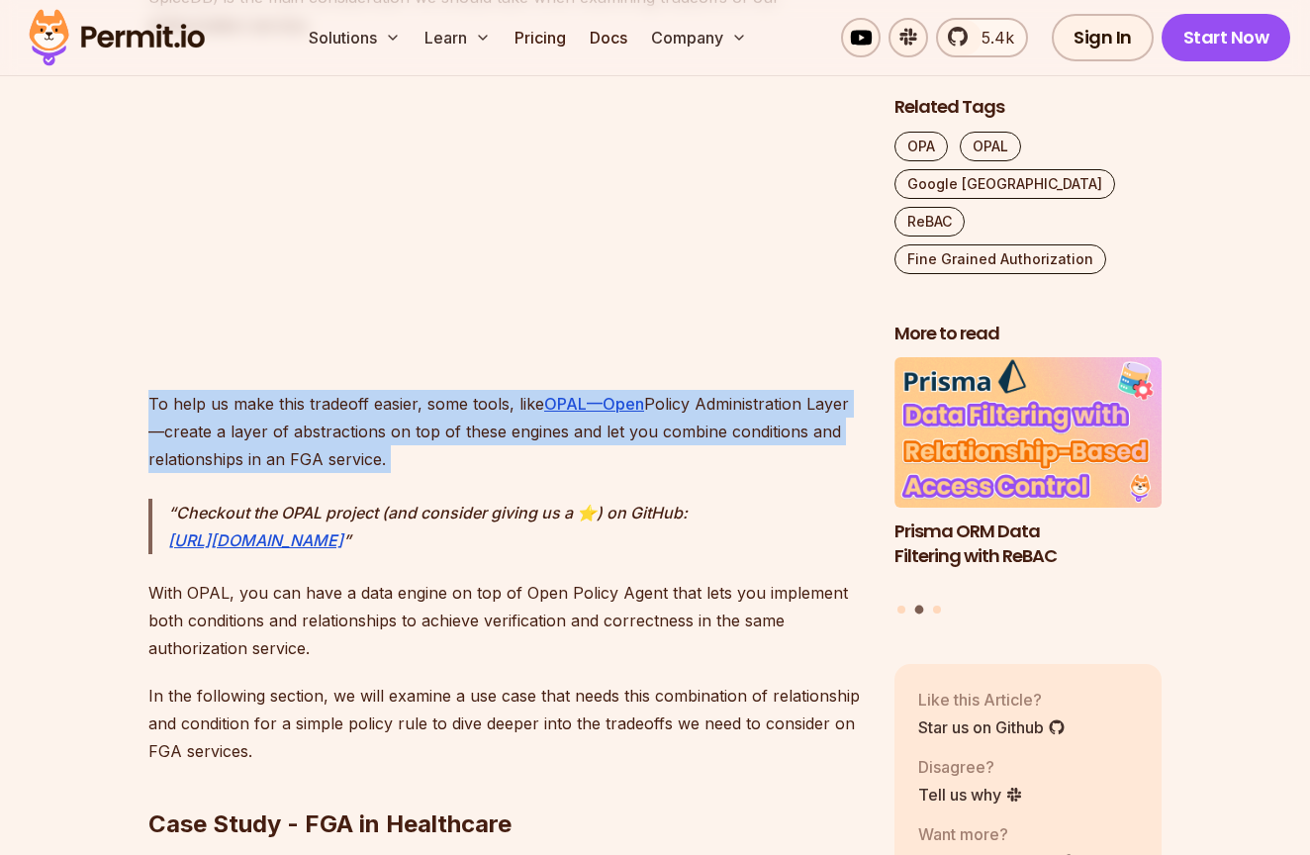
click at [310, 425] on p "To help us make this tradeoff easier, some tools, like OPAL—Open Policy Adminis…" at bounding box center [505, 431] width 714 height 83
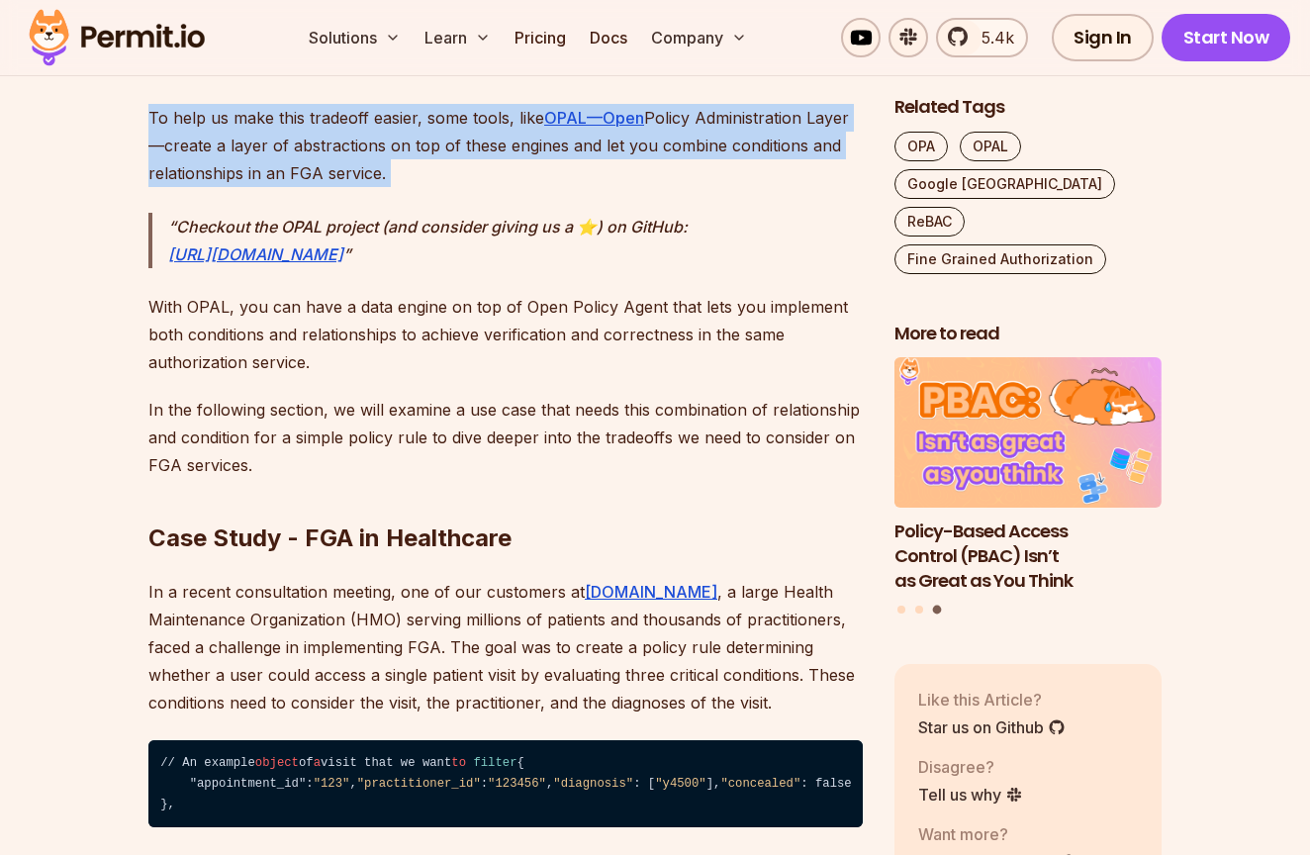
scroll to position [5106, 0]
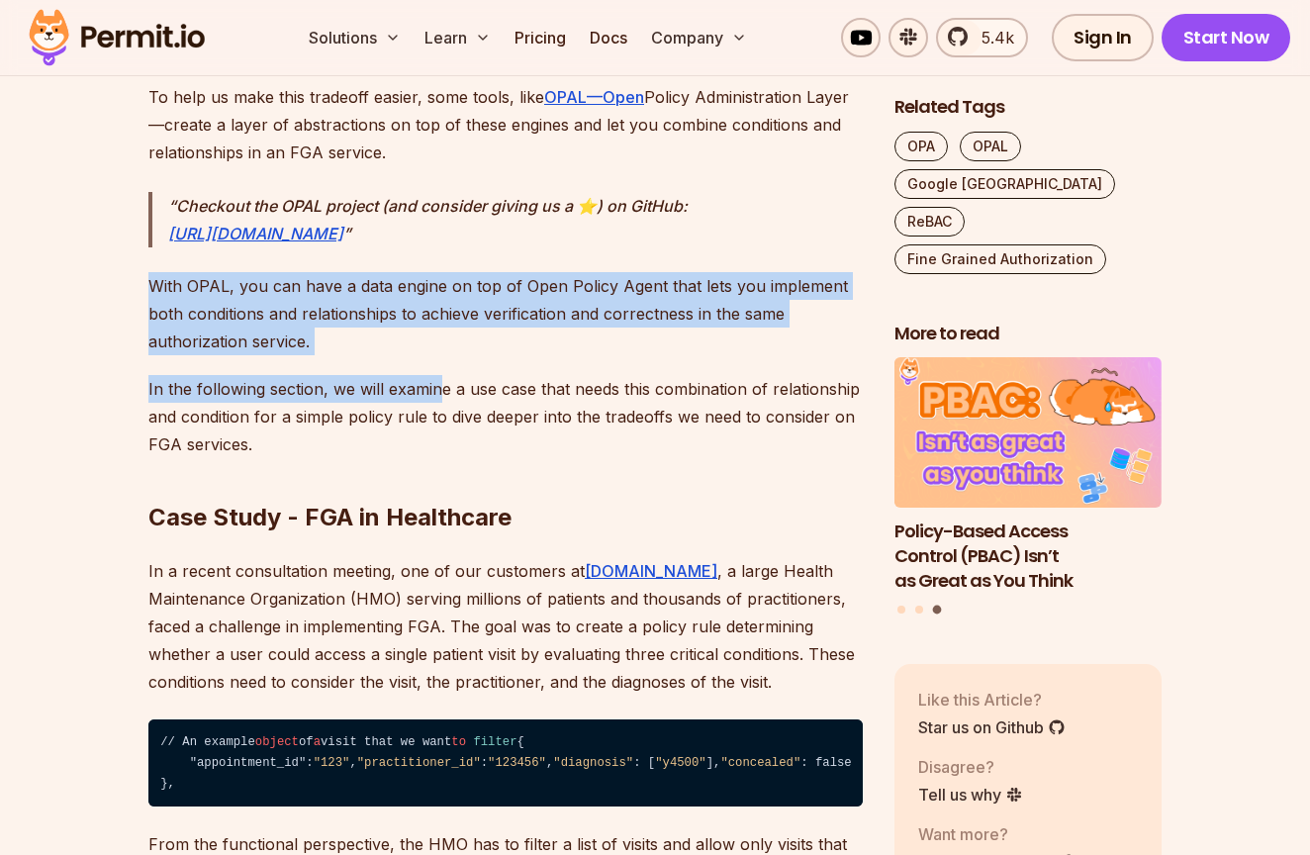
drag, startPoint x: 348, startPoint y: 257, endPoint x: 437, endPoint y: 394, distance: 163.0
click at [437, 394] on p "In the following section, we will examine a use case that needs this combinatio…" at bounding box center [505, 416] width 714 height 83
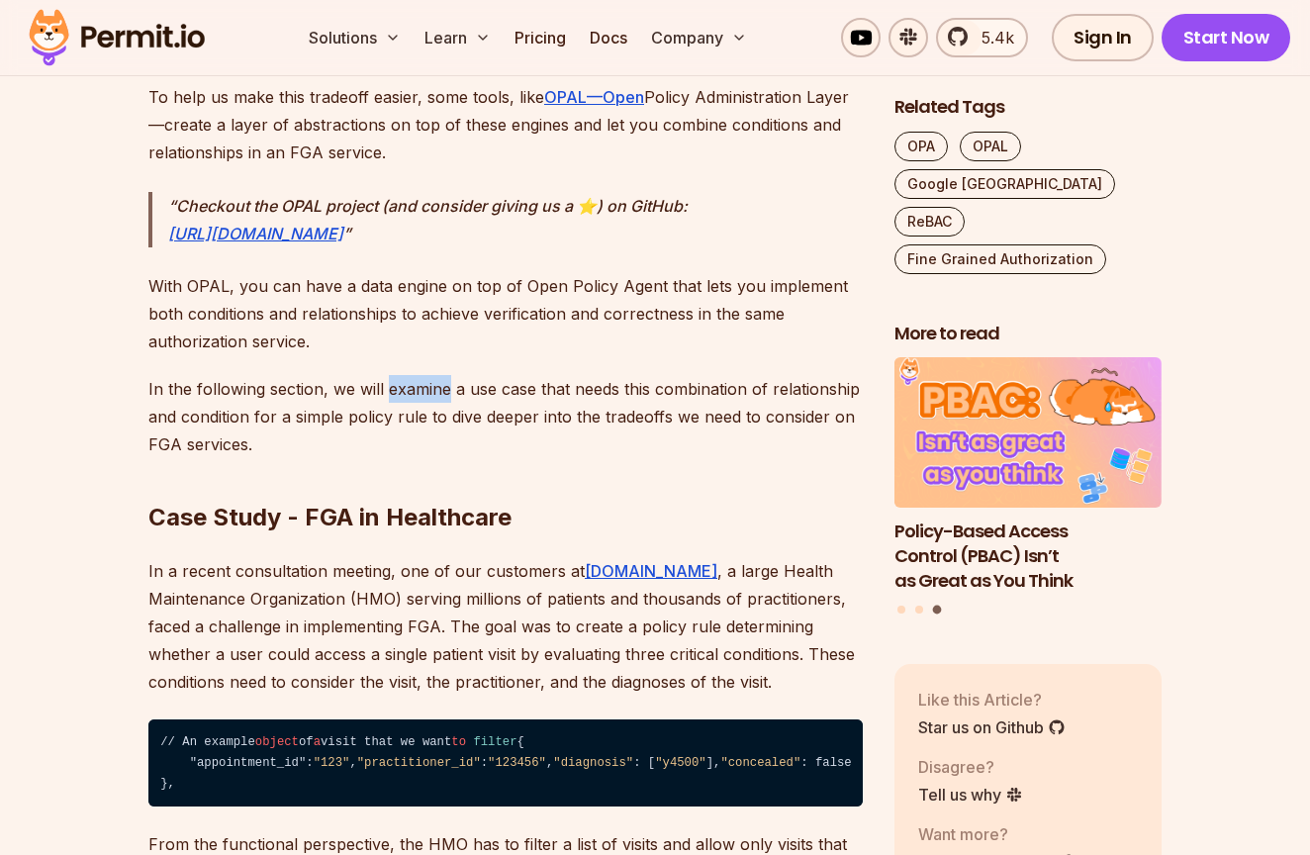
click at [437, 394] on p "In the following section, we will examine a use case that needs this combinatio…" at bounding box center [505, 416] width 714 height 83
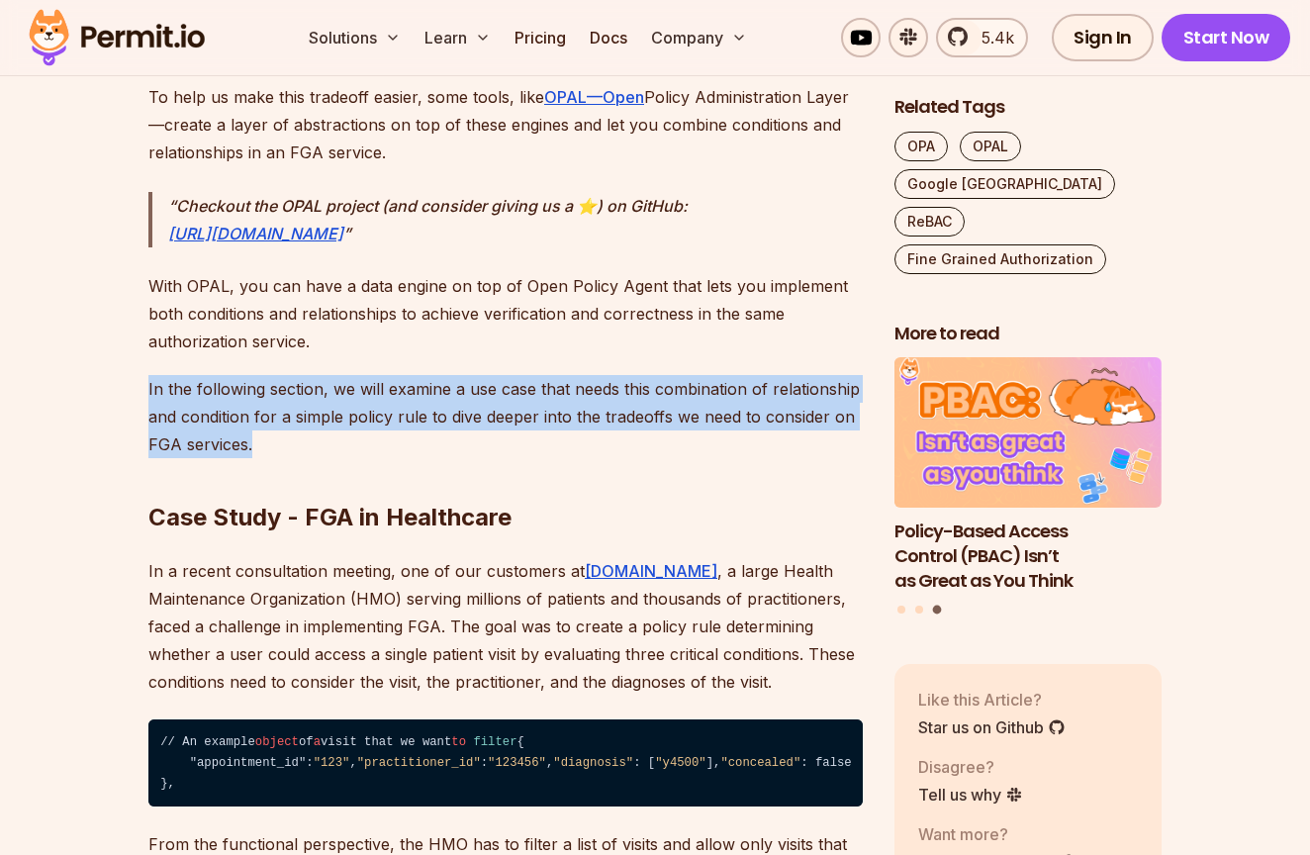
click at [437, 394] on p "In the following section, we will examine a use case that needs this combinatio…" at bounding box center [505, 416] width 714 height 83
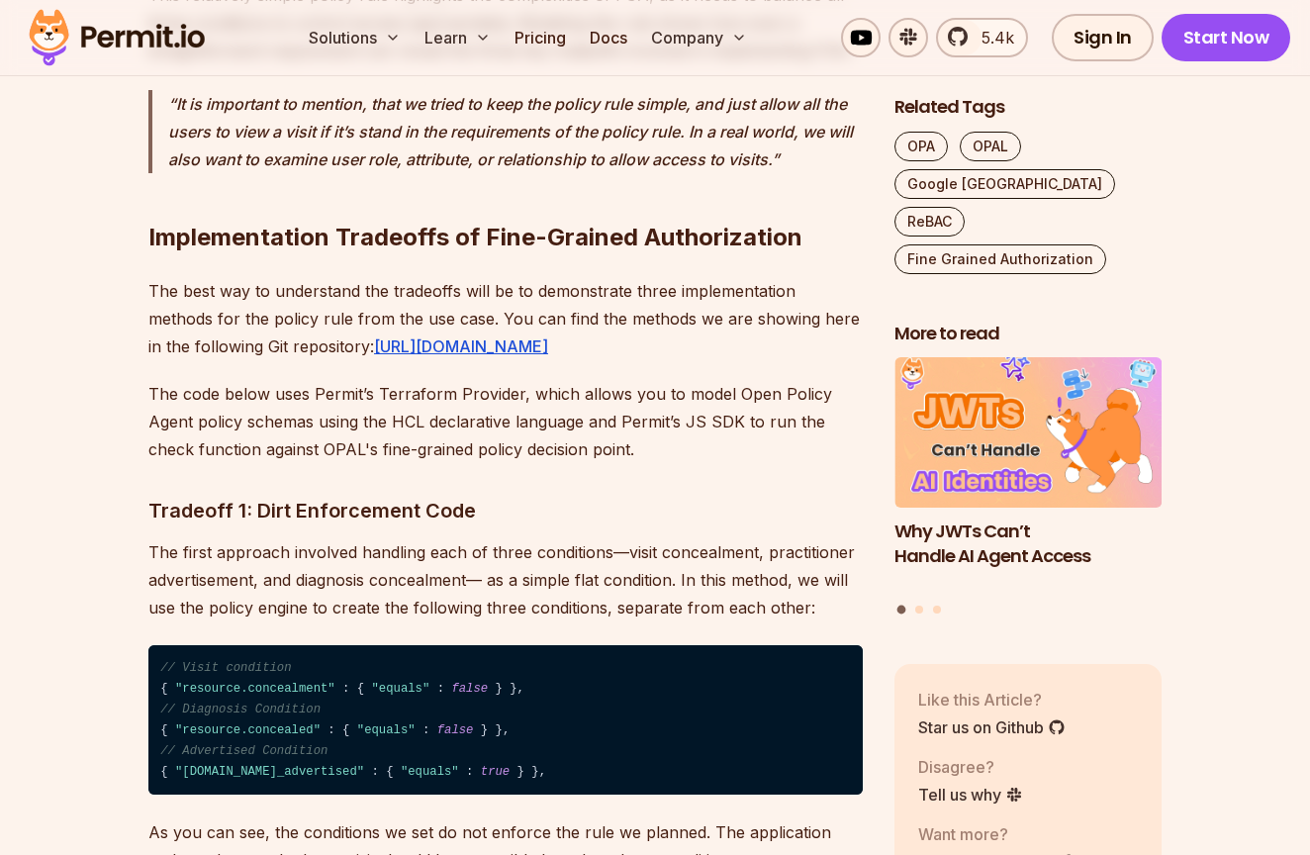
scroll to position [6437, 0]
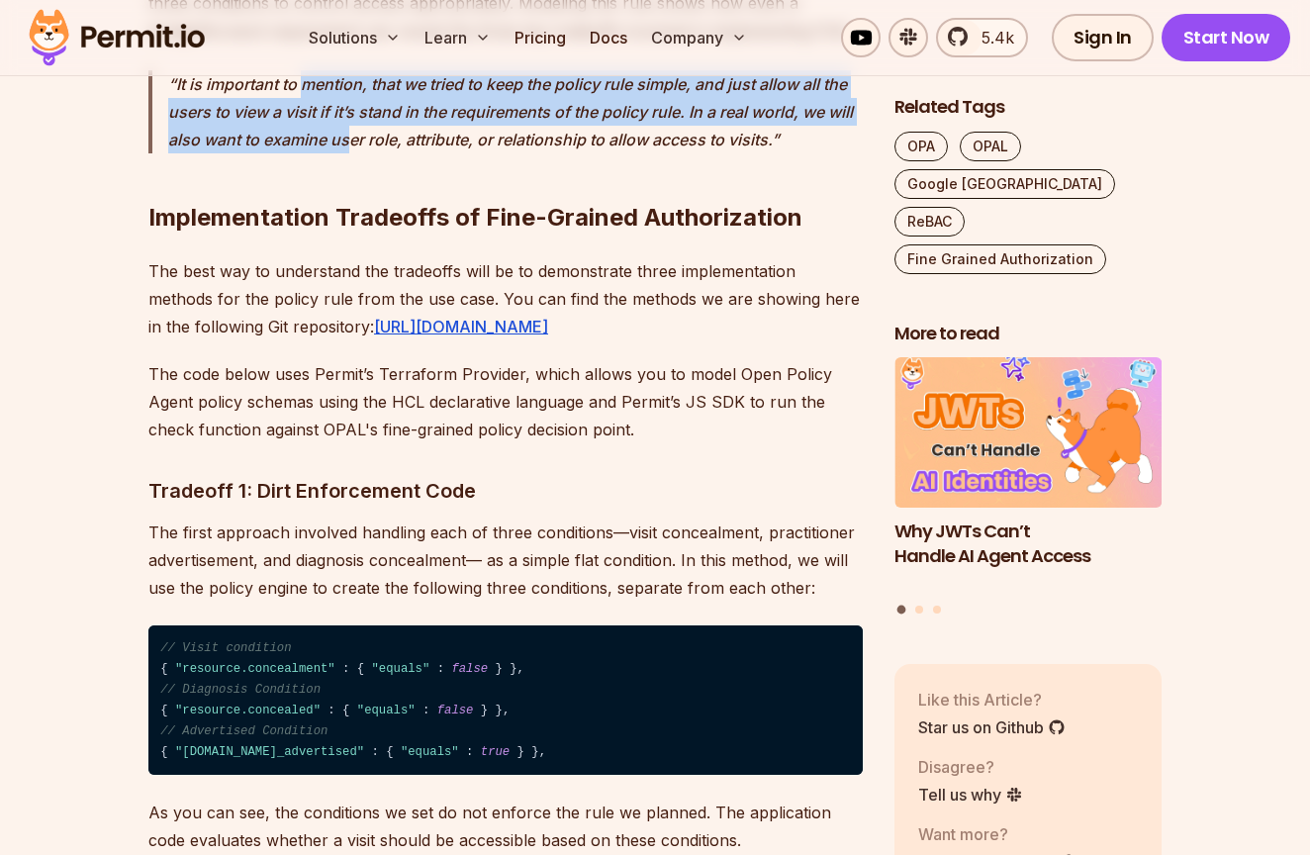
drag, startPoint x: 302, startPoint y: 201, endPoint x: 354, endPoint y: 272, distance: 88.5
click at [354, 153] on p "It is important to mention, that we tried to keep the policy rule simple, and j…" at bounding box center [515, 111] width 695 height 83
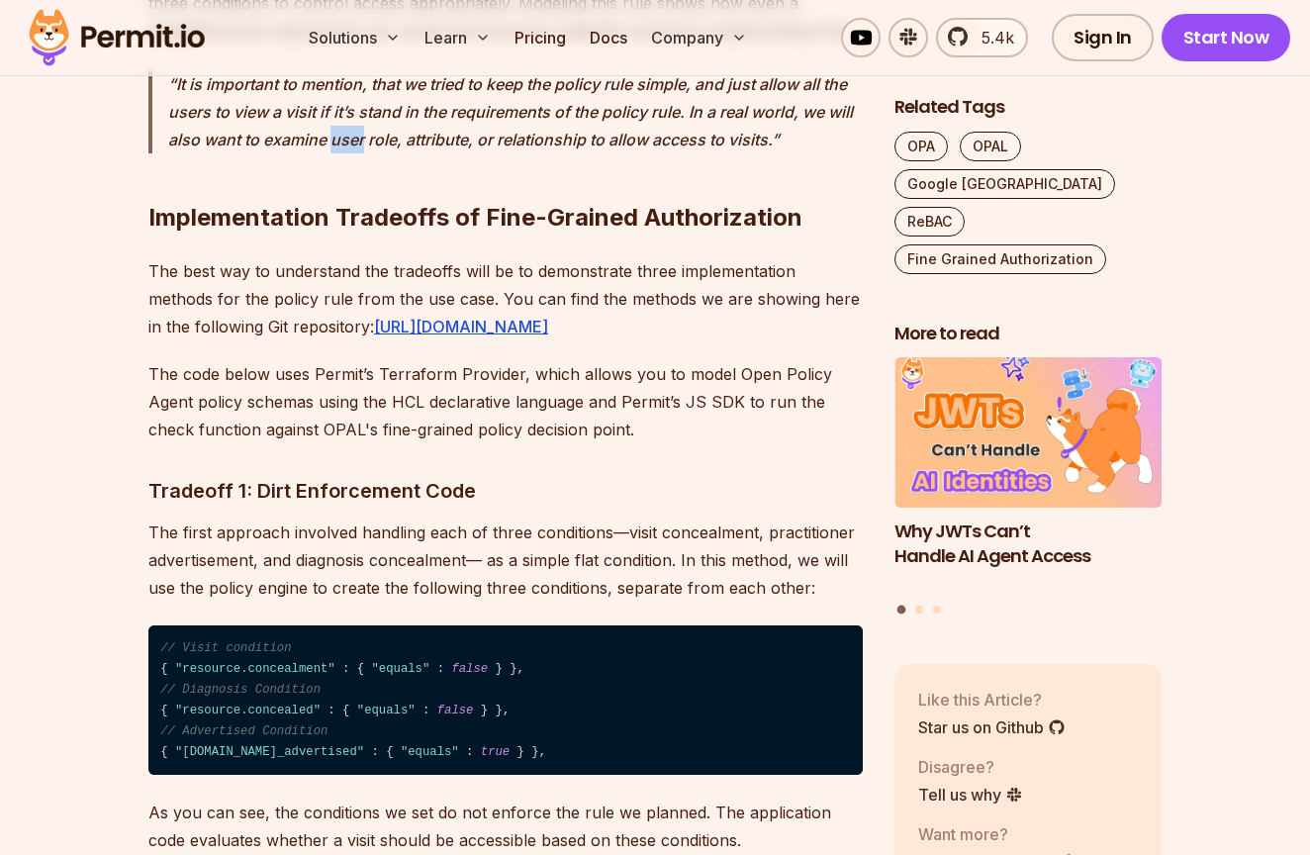
click at [354, 153] on p "It is important to mention, that we tried to keep the policy rule simple, and j…" at bounding box center [515, 111] width 695 height 83
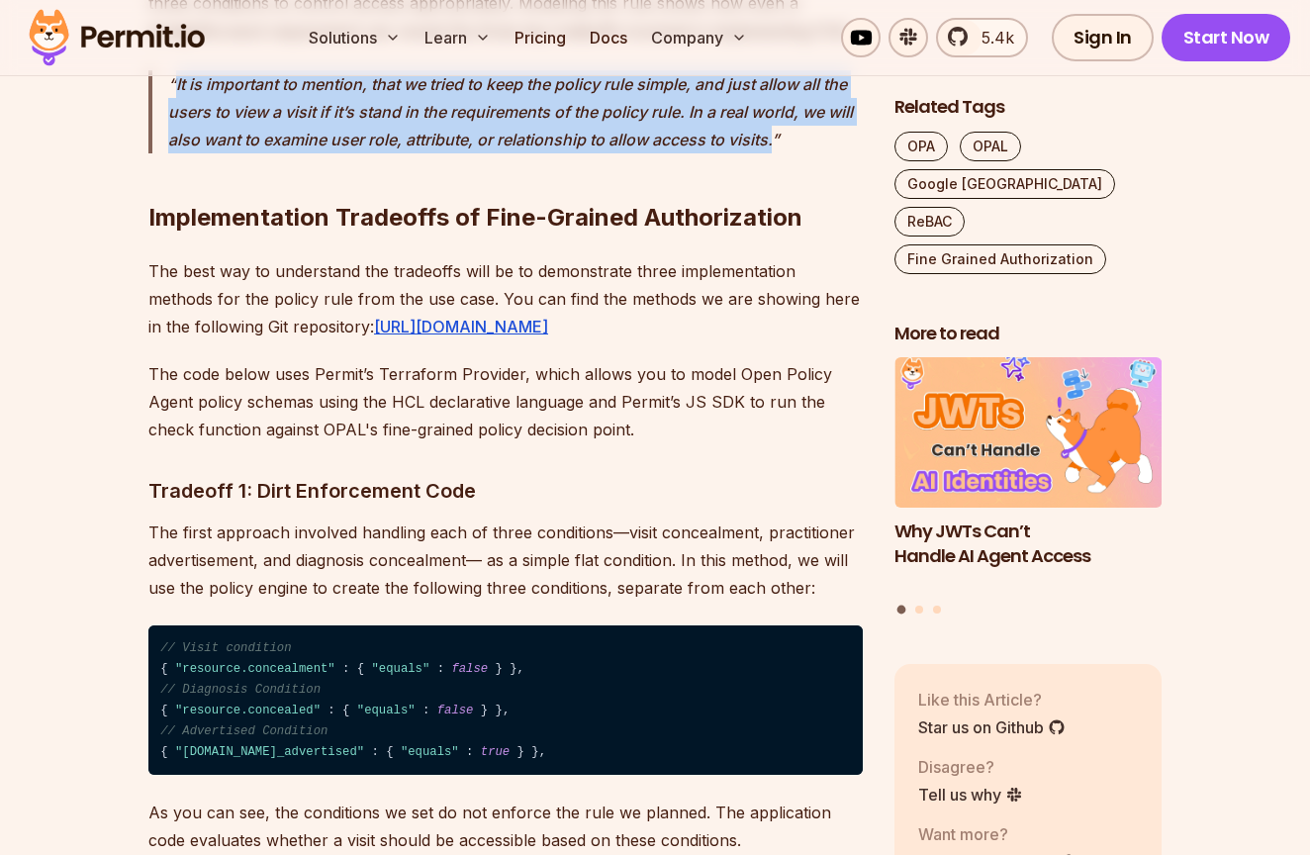
click at [354, 153] on p "It is important to mention, that we tried to keep the policy rule simple, and j…" at bounding box center [515, 111] width 695 height 83
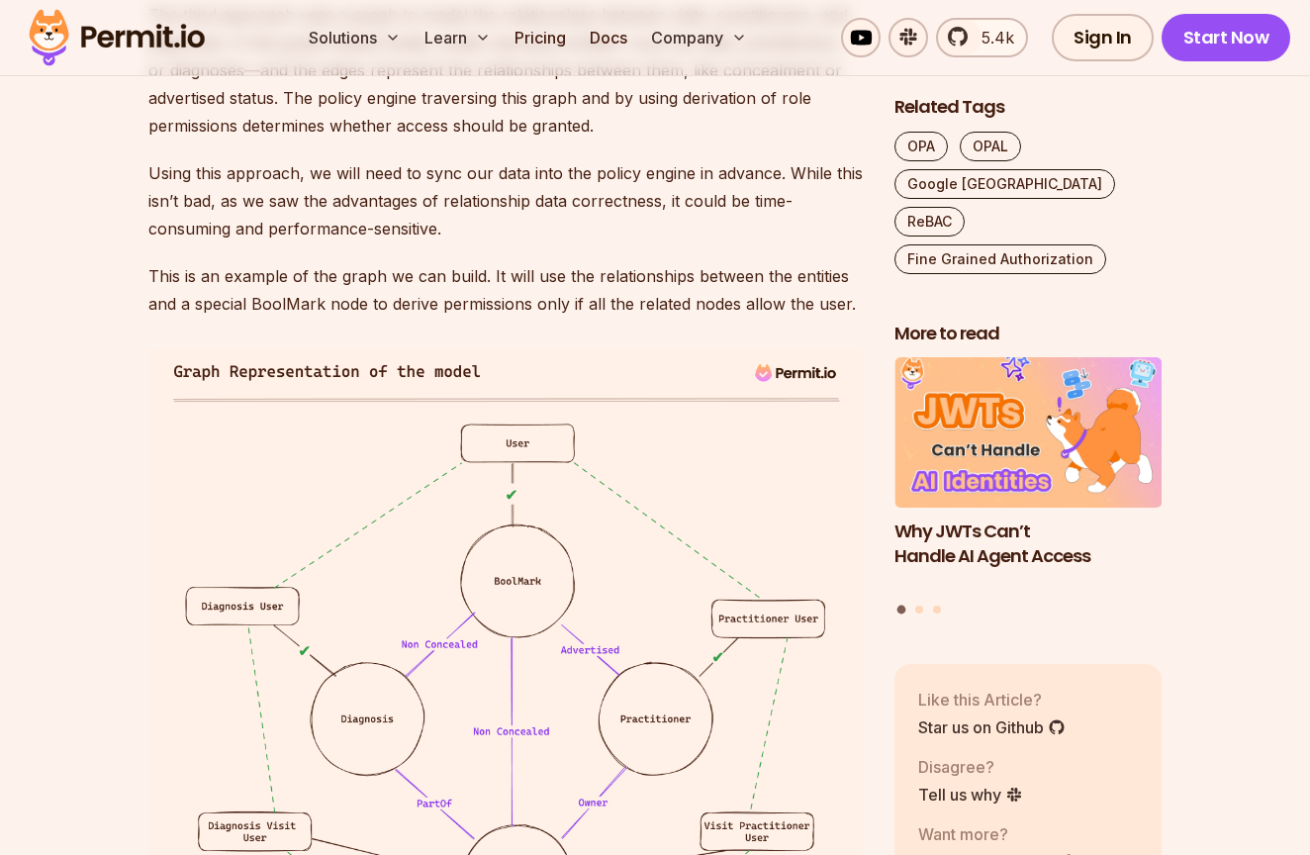
scroll to position [9529, 0]
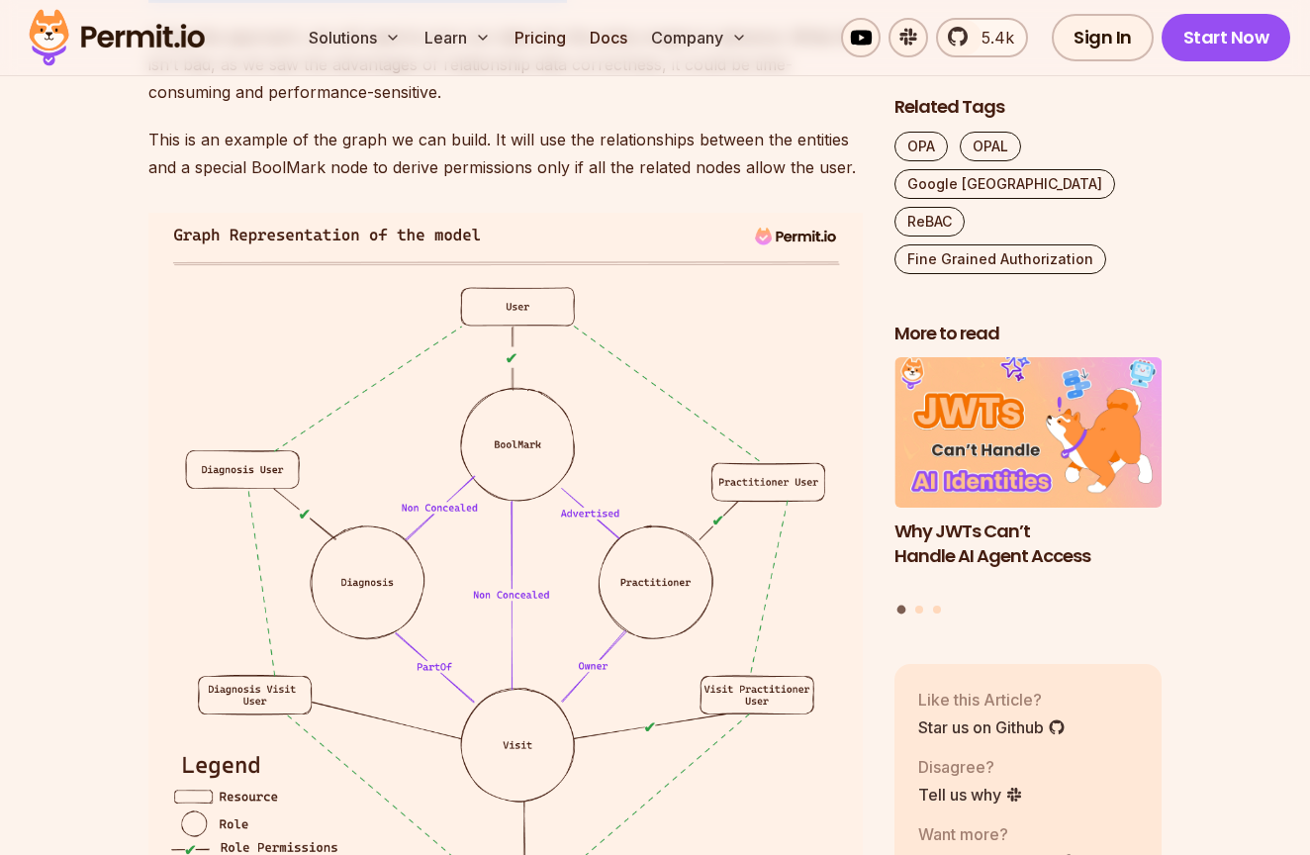
drag, startPoint x: 291, startPoint y: 377, endPoint x: 565, endPoint y: 474, distance: 290.8
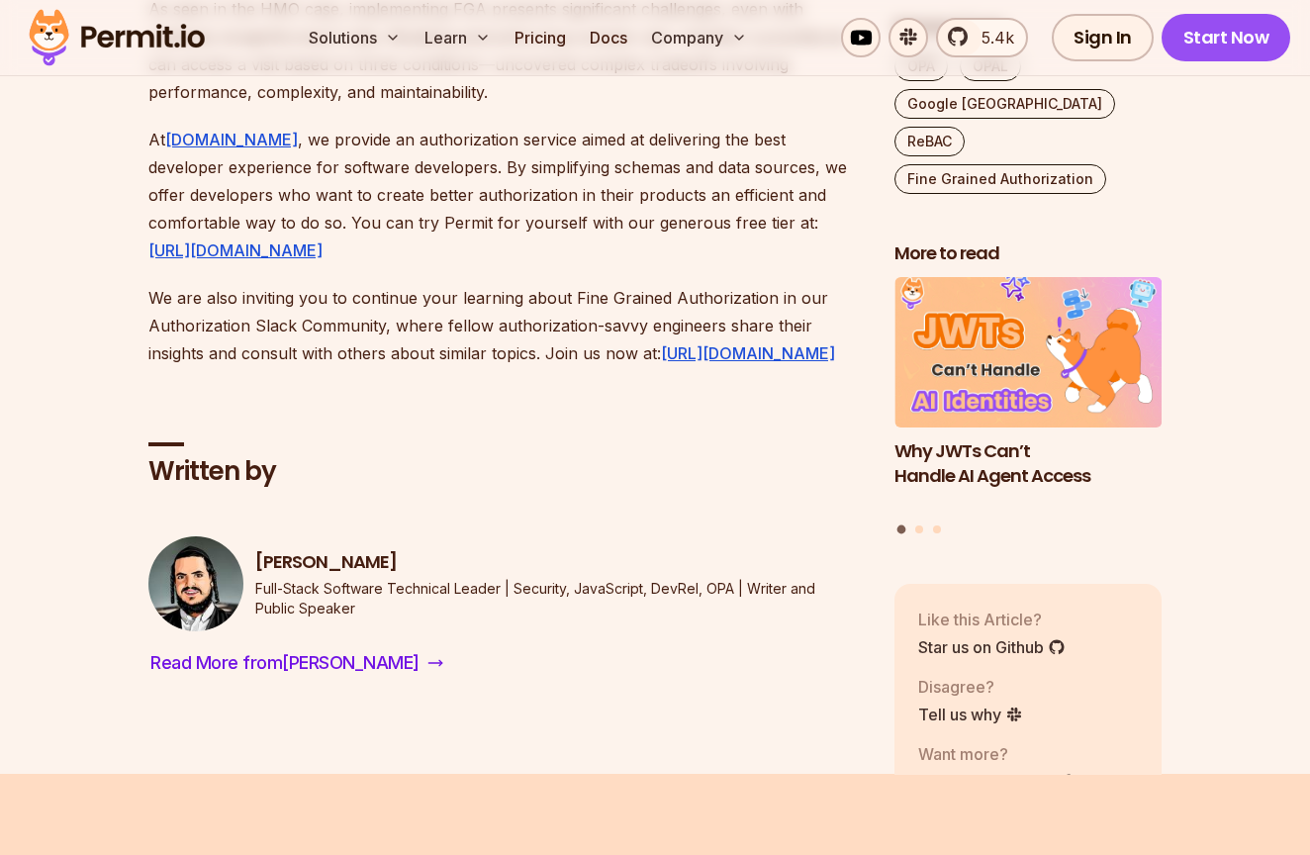
scroll to position [13525, 0]
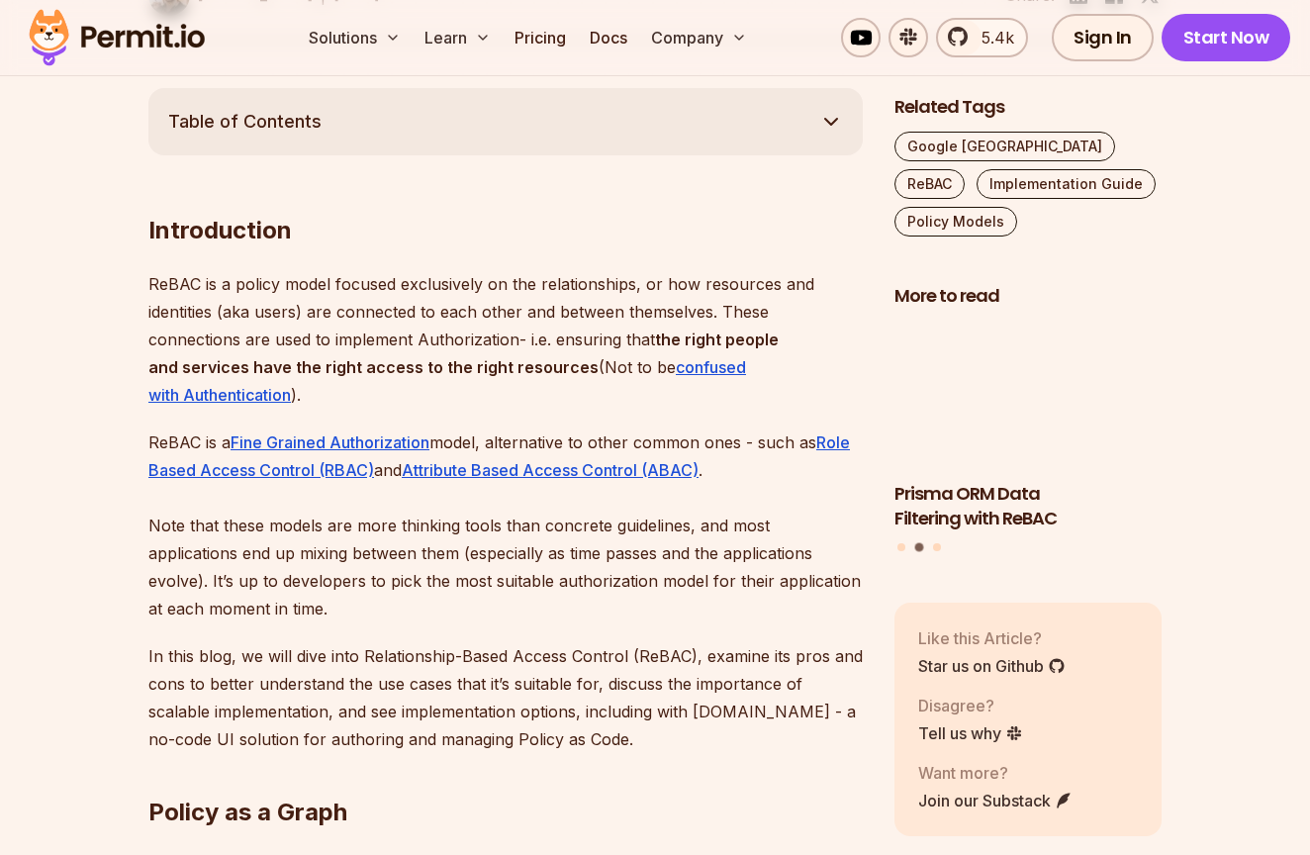
scroll to position [1080, 0]
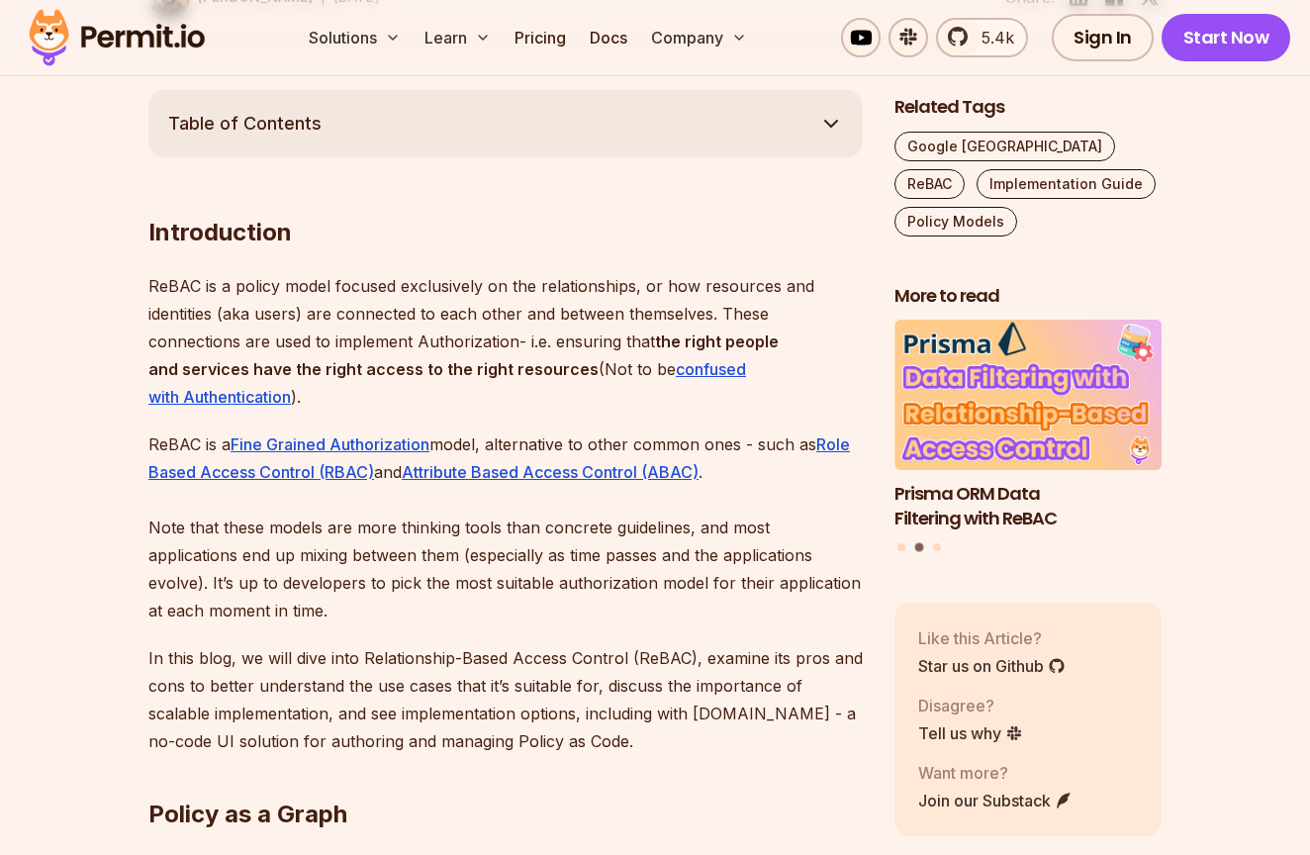
click at [512, 446] on p "ReBAC is a Fine Grained Authorization model, alternative to other common ones -…" at bounding box center [505, 527] width 714 height 194
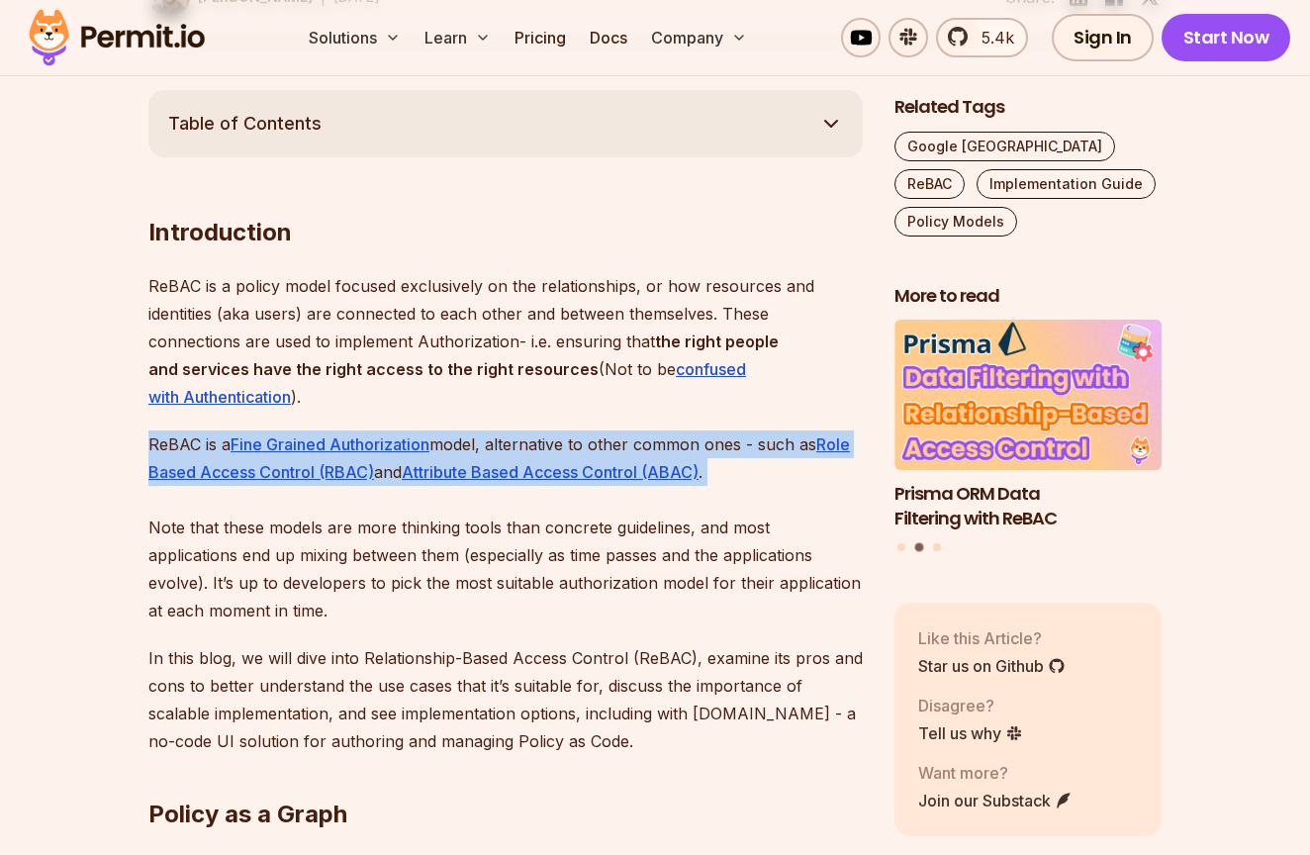
click at [512, 446] on p "ReBAC is a Fine Grained Authorization model, alternative to other common ones -…" at bounding box center [505, 527] width 714 height 194
click at [572, 446] on p "ReBAC is a Fine Grained Authorization model, alternative to other common ones -…" at bounding box center [505, 527] width 714 height 194
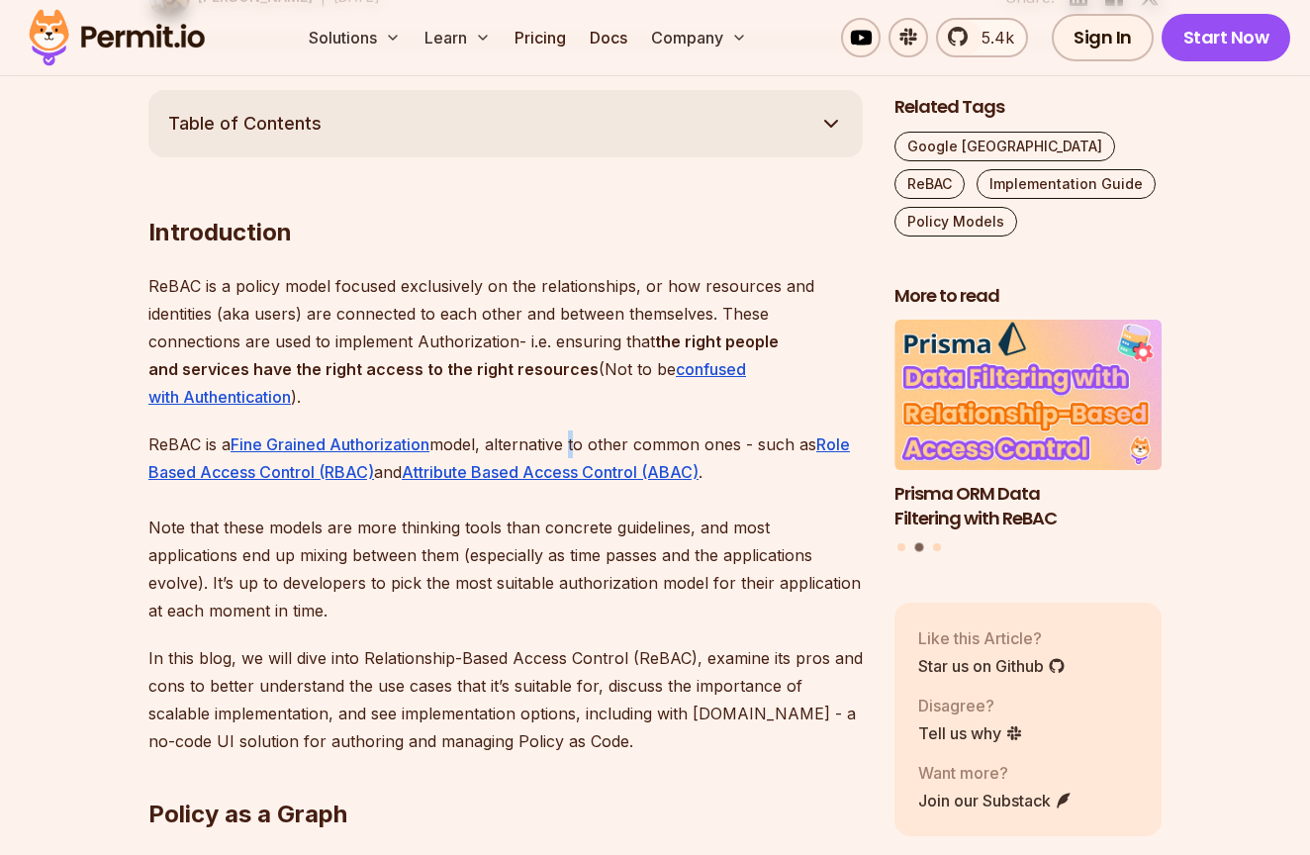
click at [572, 446] on p "ReBAC is a Fine Grained Authorization model, alternative to other common ones -…" at bounding box center [505, 527] width 714 height 194
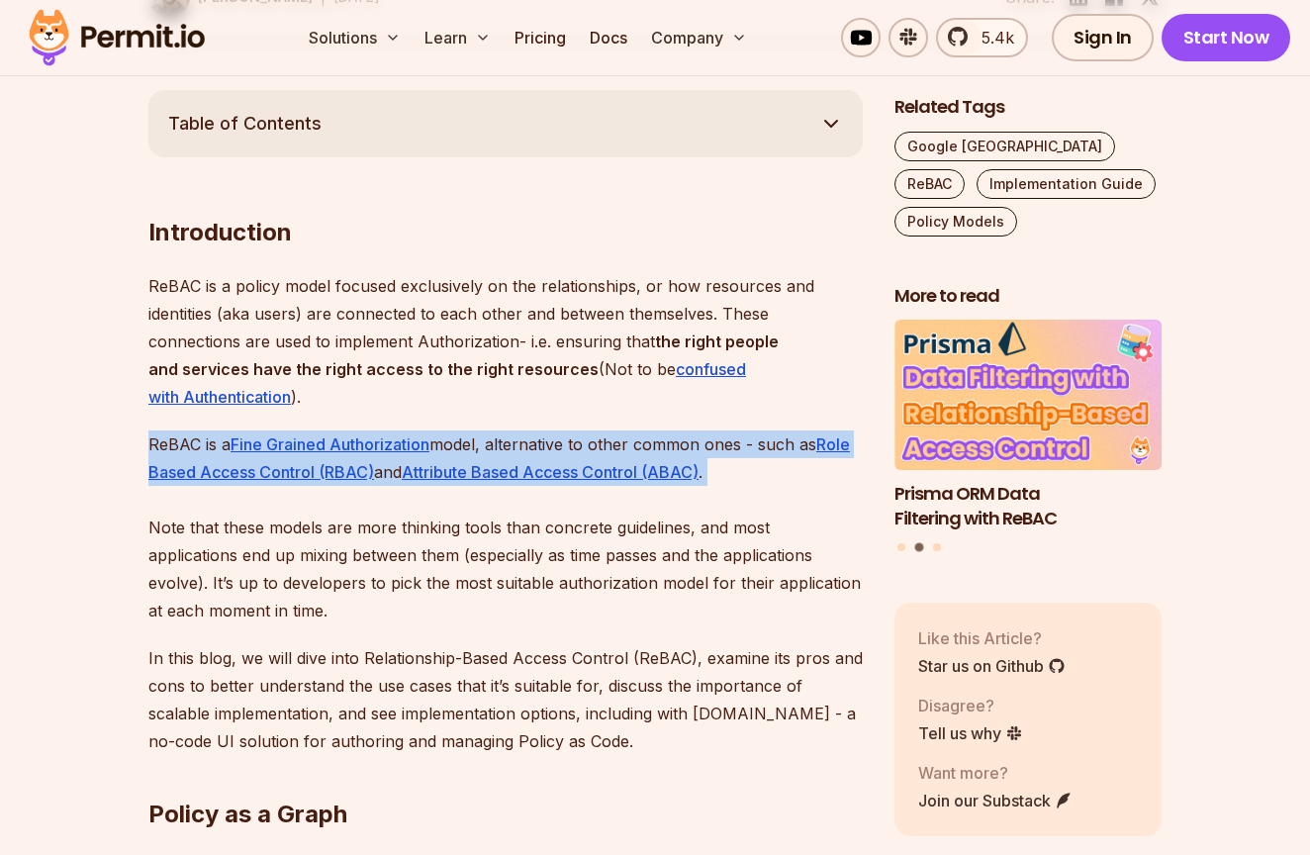
click at [572, 446] on p "ReBAC is a Fine Grained Authorization model, alternative to other common ones -…" at bounding box center [505, 527] width 714 height 194
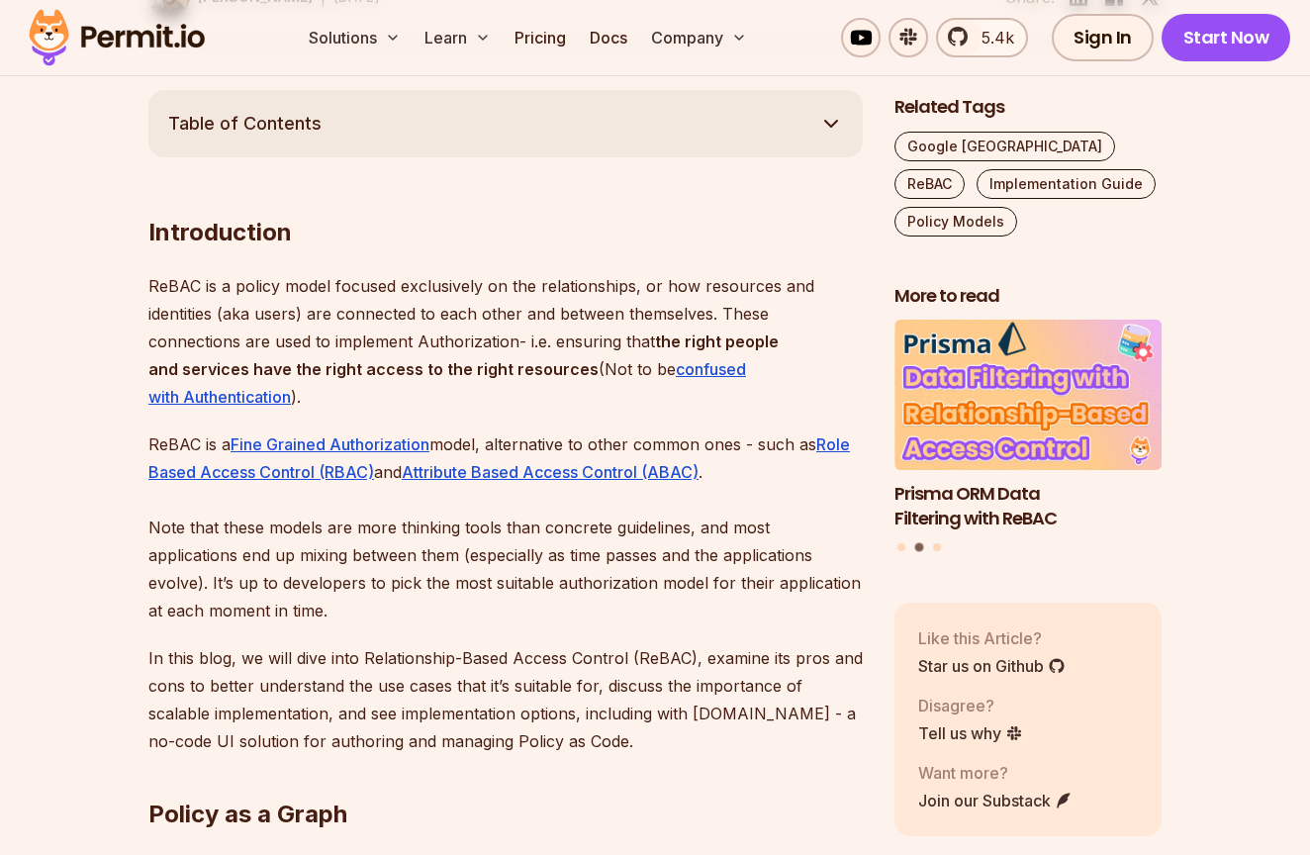
click at [326, 563] on p "ReBAC is a Fine Grained Authorization model, alternative to other common ones -…" at bounding box center [505, 527] width 714 height 194
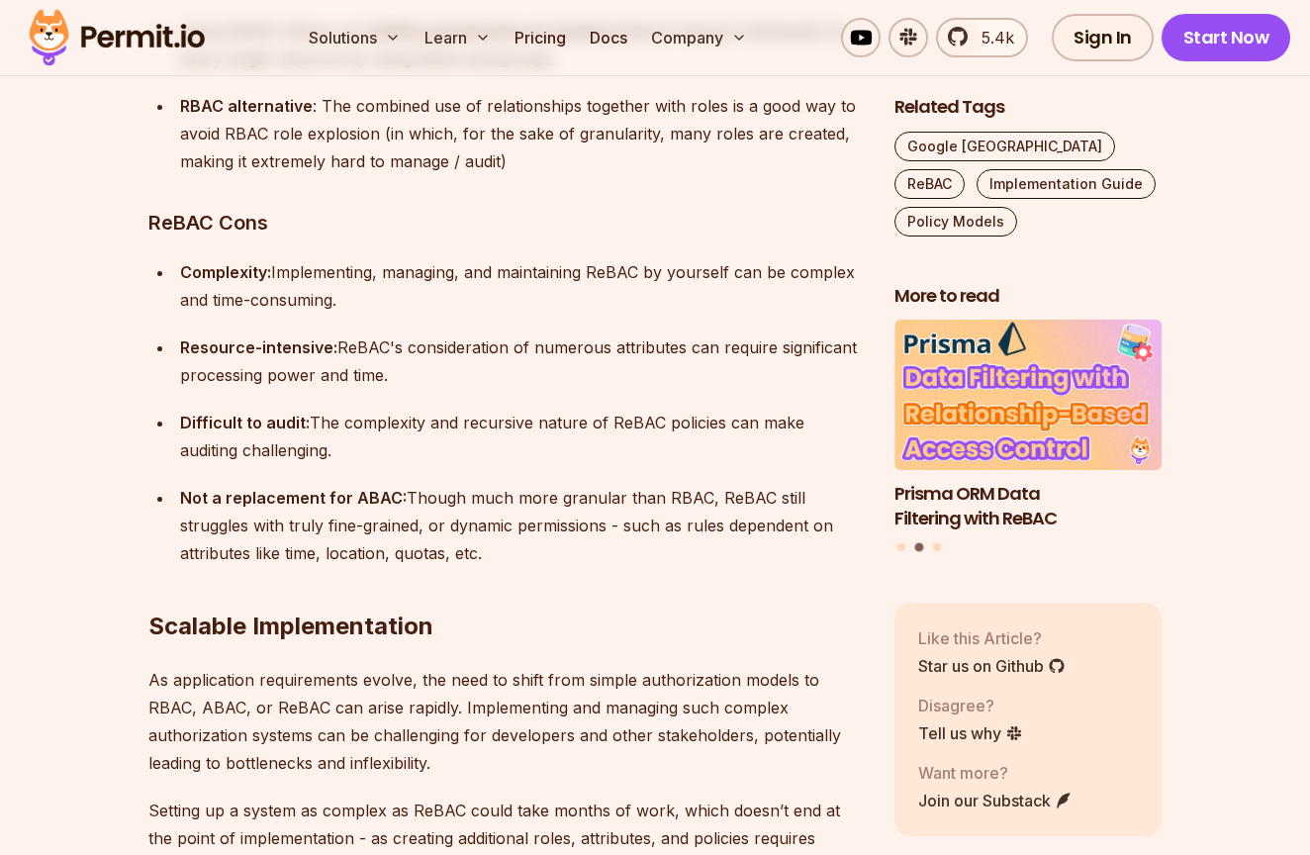
scroll to position [14529, 0]
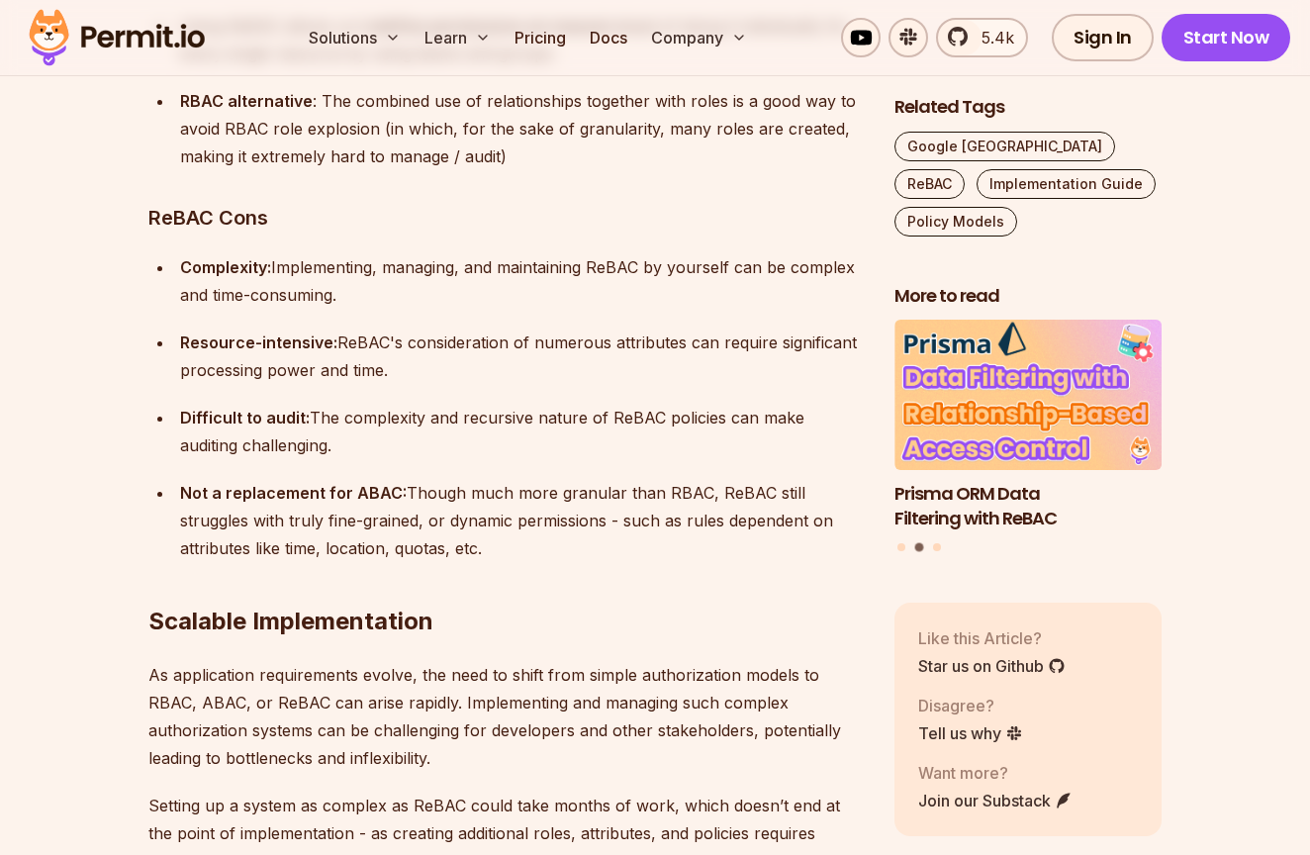
click at [489, 526] on h2 "Scalable Implementation" at bounding box center [505, 581] width 714 height 111
click at [534, 404] on p "Difficult to audit: The complexity and recursive nature of ReBAC policies can m…" at bounding box center [521, 431] width 683 height 55
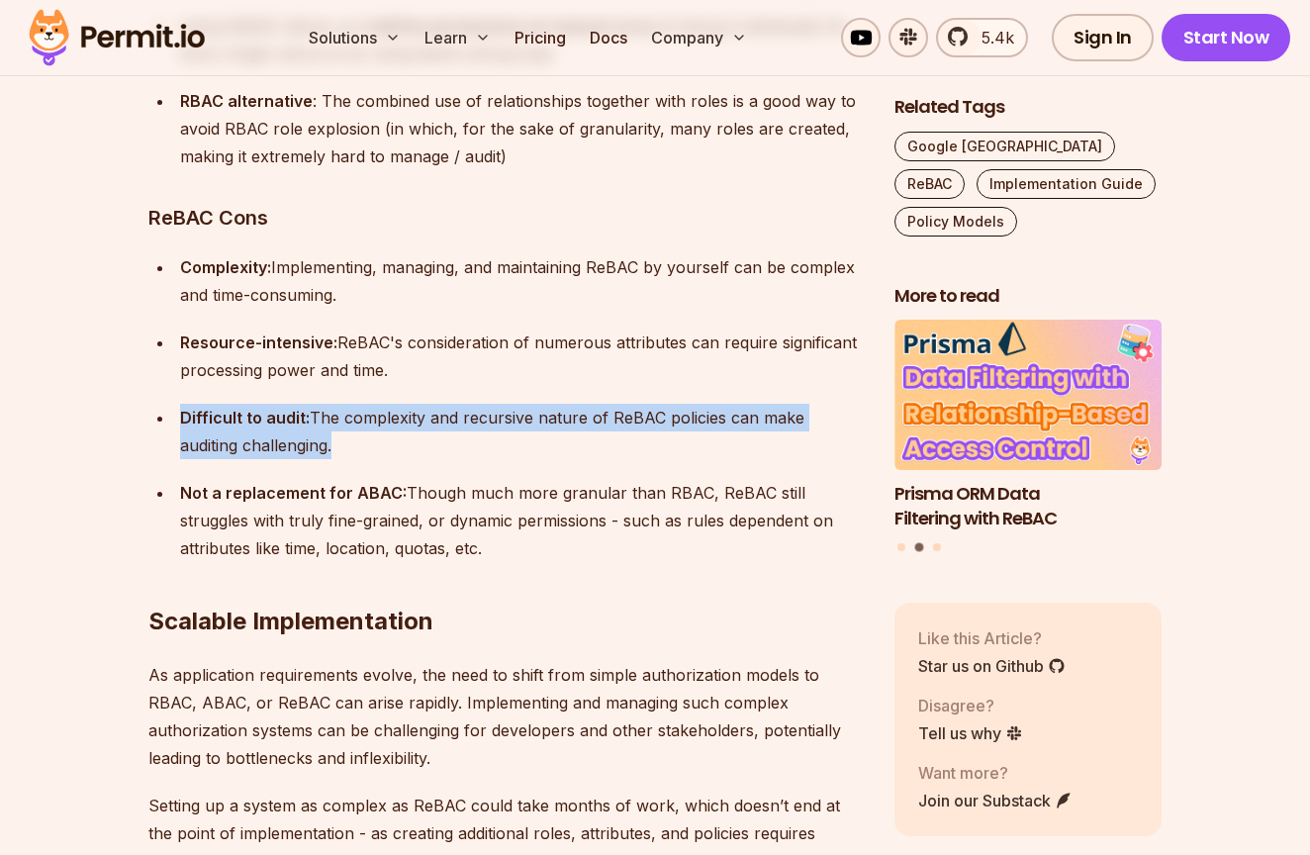
click at [534, 404] on p "Difficult to audit: The complexity and recursive nature of ReBAC policies can m…" at bounding box center [521, 431] width 683 height 55
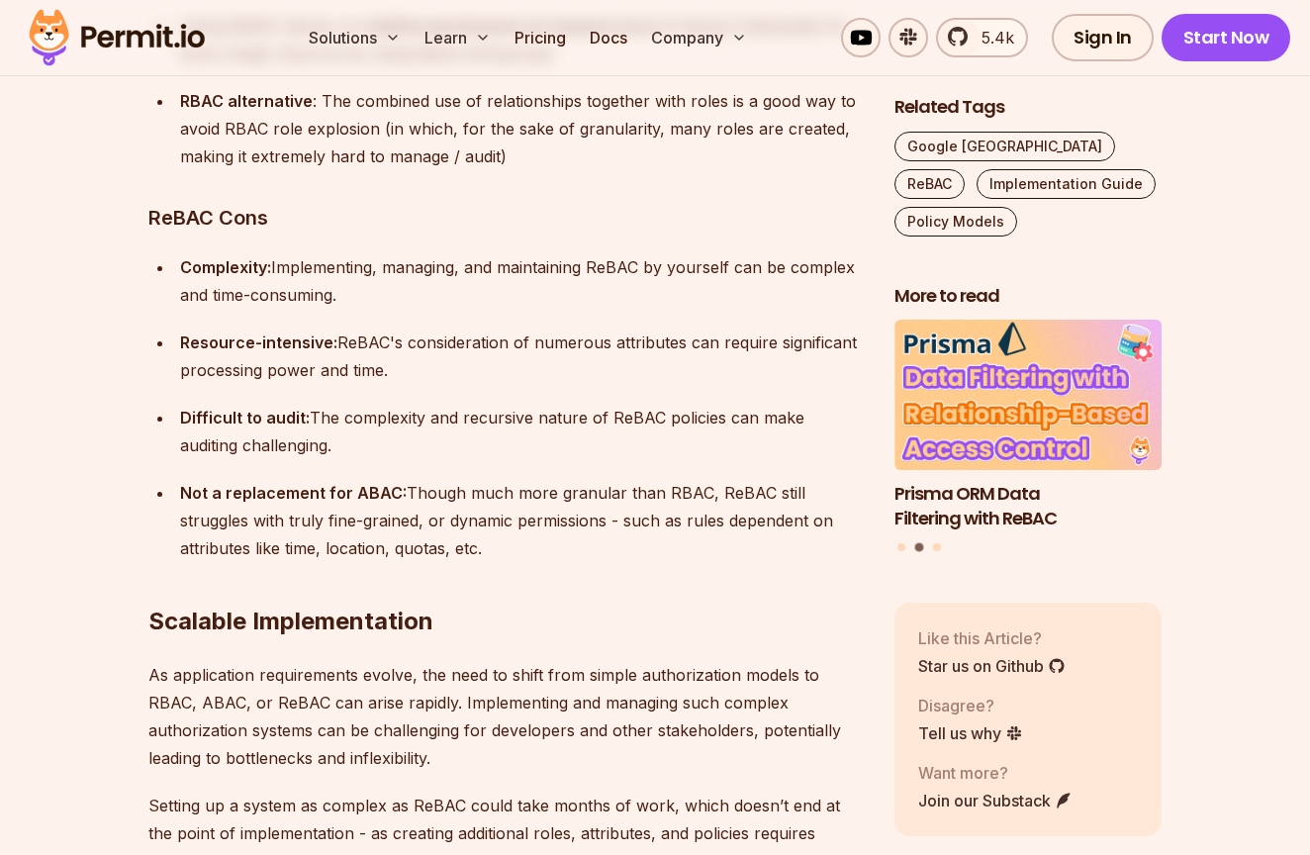
click at [533, 329] on p "Resource-intensive: ReBAC's consideration of numerous attributes can require si…" at bounding box center [521, 356] width 683 height 55
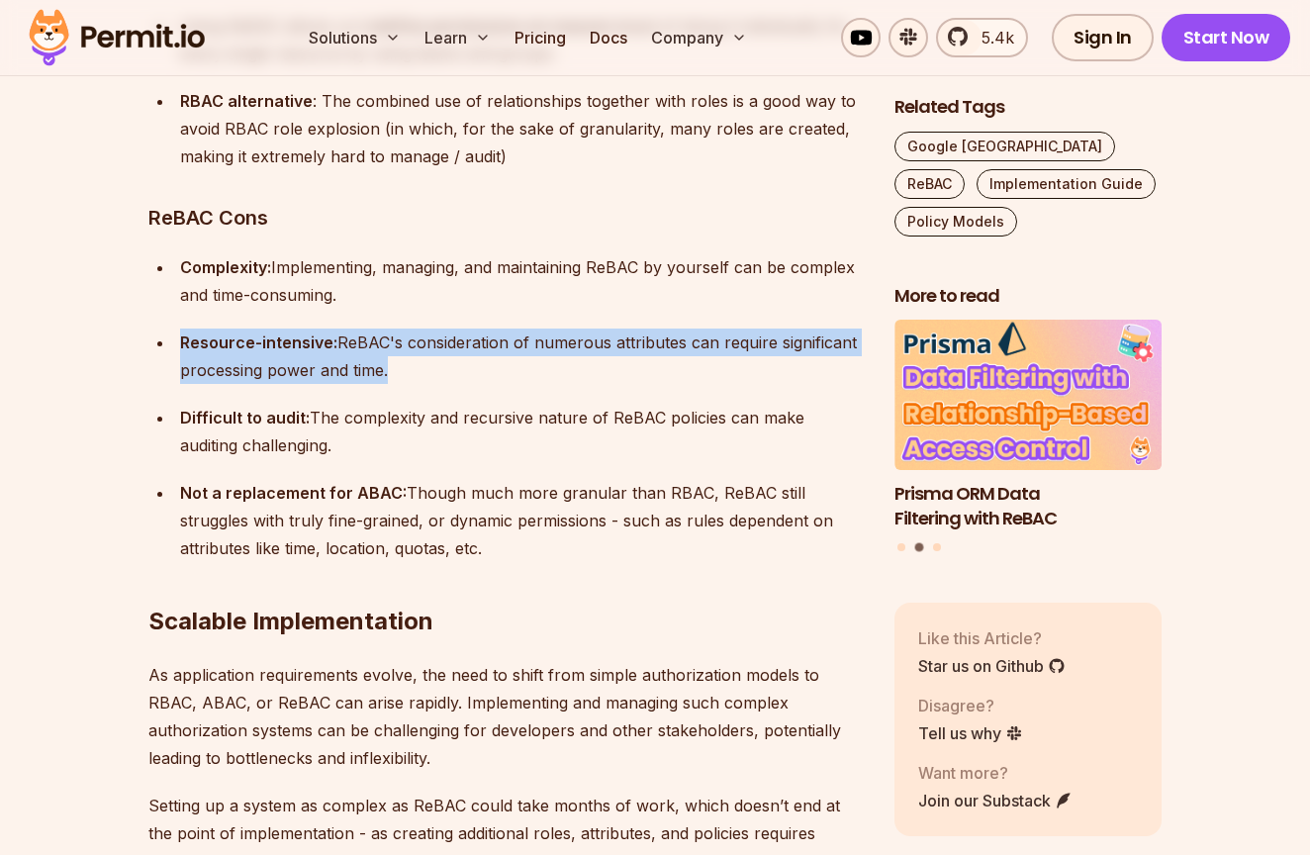
click at [533, 329] on p "Resource-intensive: ReBAC's consideration of numerous attributes can require si…" at bounding box center [521, 356] width 683 height 55
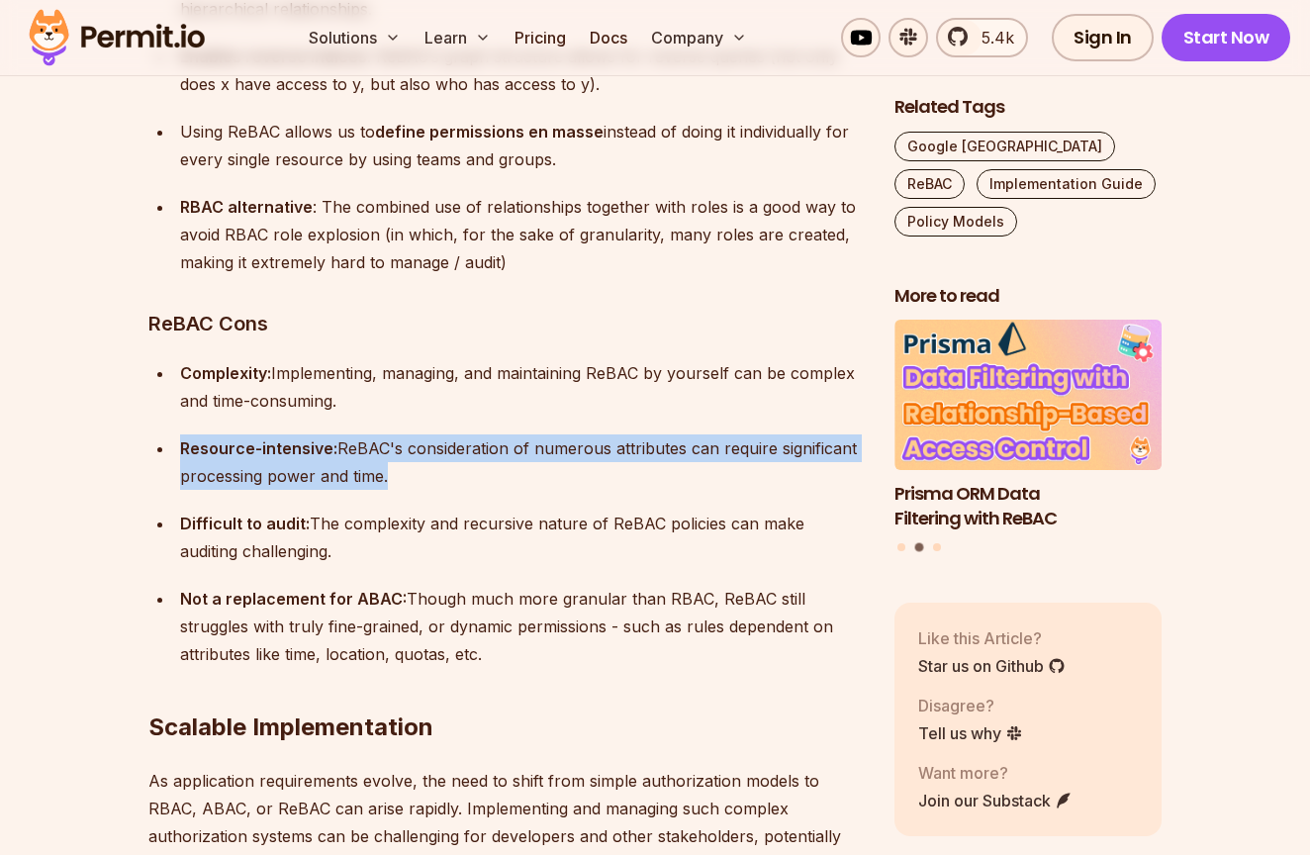
scroll to position [14418, 0]
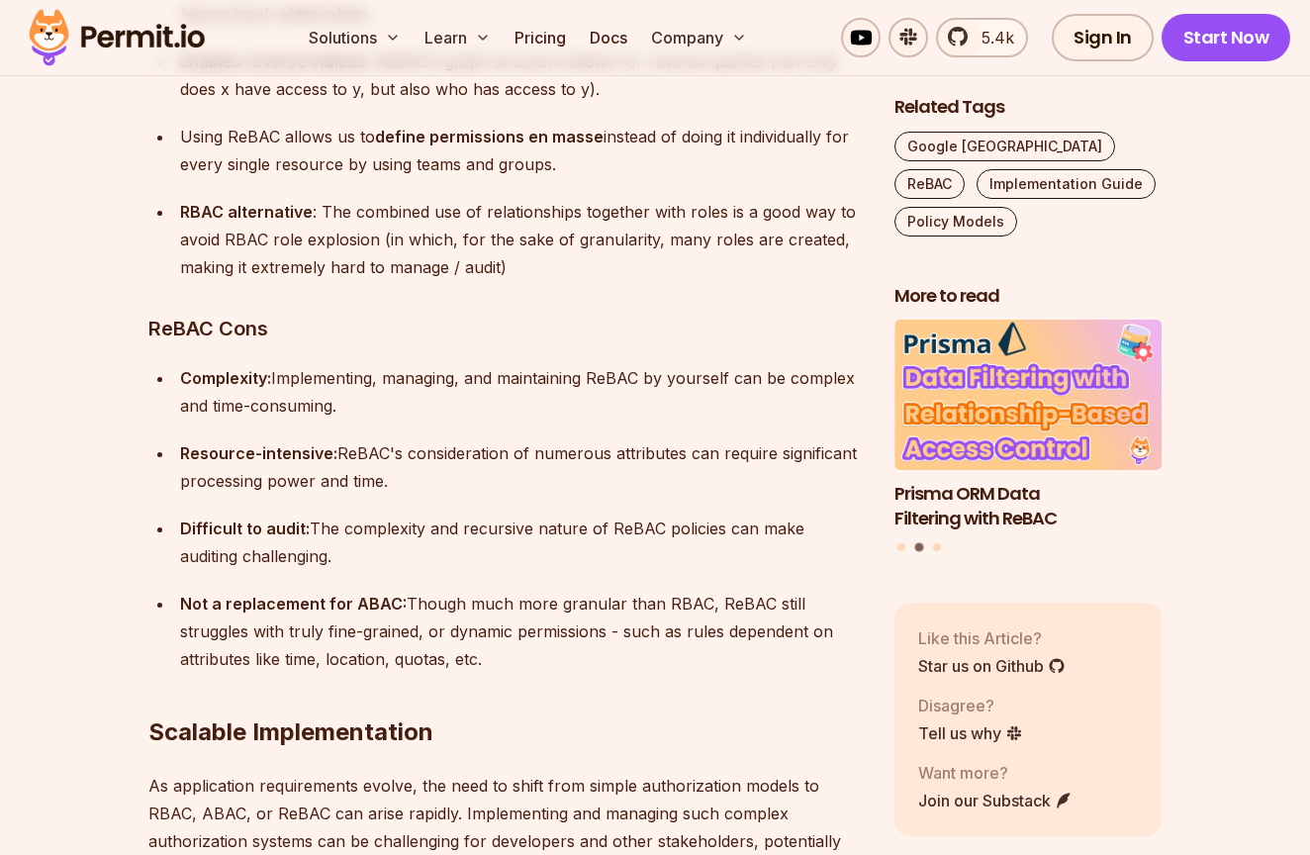
click at [487, 364] on p "Complexity: Implementing, managing, and maintaining ReBAC by yourself can be co…" at bounding box center [521, 391] width 683 height 55
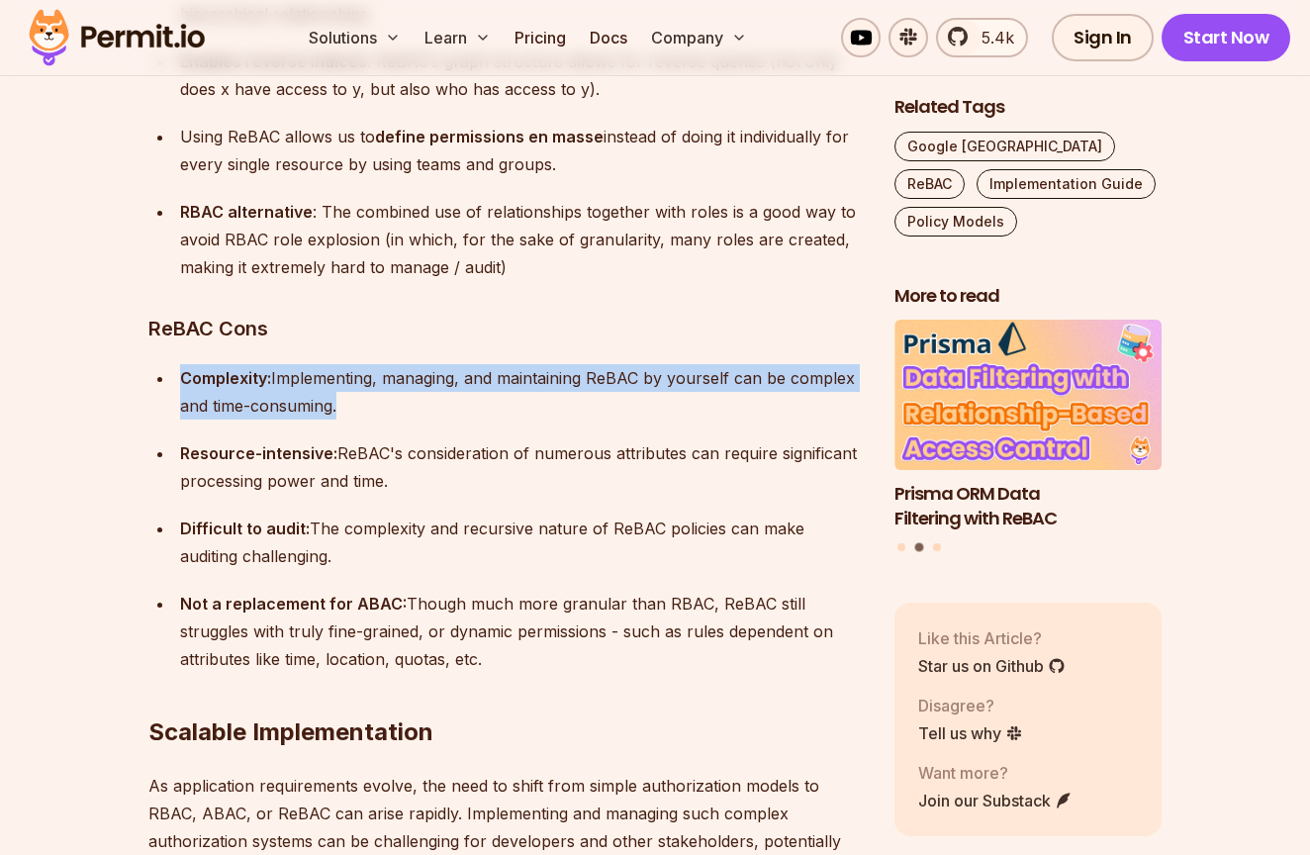
click at [487, 364] on p "Complexity: Implementing, managing, and maintaining ReBAC by yourself can be co…" at bounding box center [521, 391] width 683 height 55
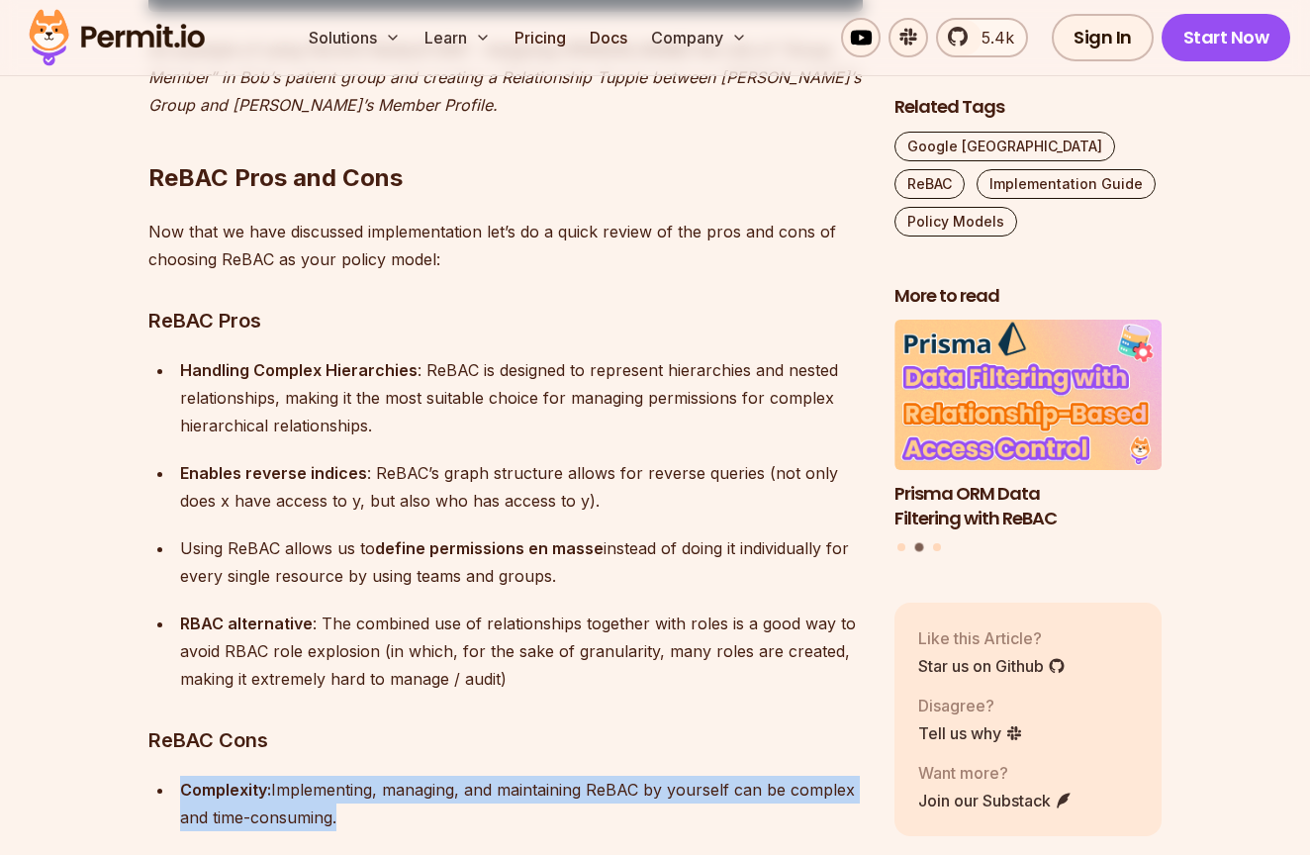
scroll to position [13980, 0]
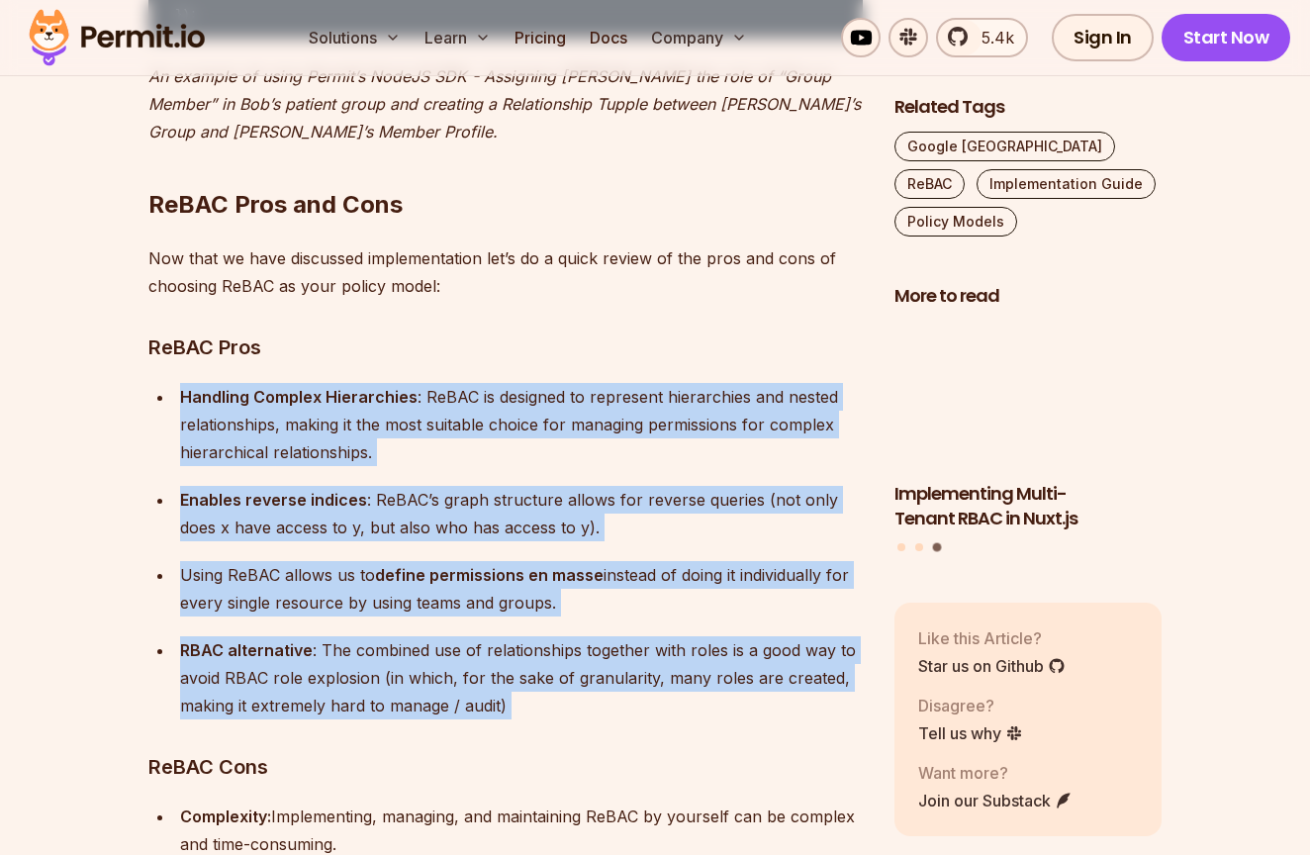
drag, startPoint x: 303, startPoint y: 261, endPoint x: 600, endPoint y: 624, distance: 469.1
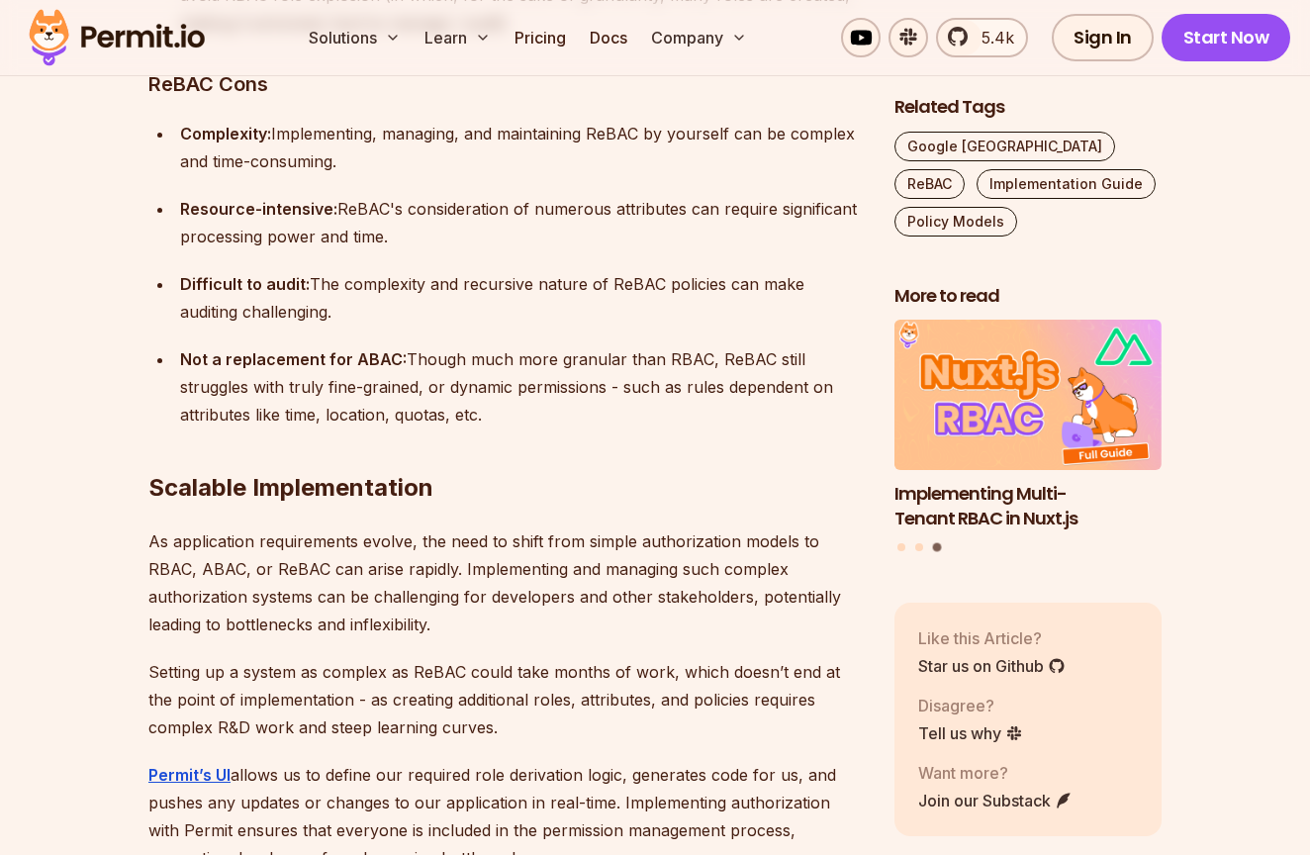
scroll to position [14933, 0]
